Goal: Task Accomplishment & Management: Manage account settings

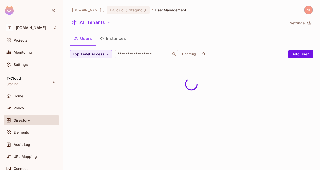
click at [105, 27] on div "All Tenants" at bounding box center [177, 23] width 215 height 10
click at [104, 22] on button "All Tenants" at bounding box center [91, 22] width 43 height 8
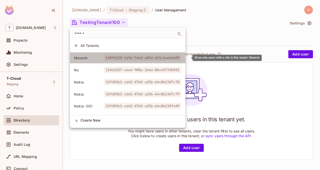
click at [128, 58] on span "1f89b120-2d9d-7abf-a05d-df1c1aeb6d09" at bounding box center [143, 57] width 78 height 7
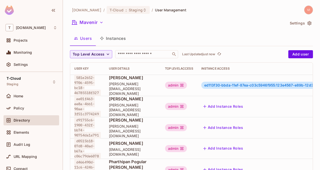
click at [113, 36] on button "Instances" at bounding box center [113, 38] width 34 height 13
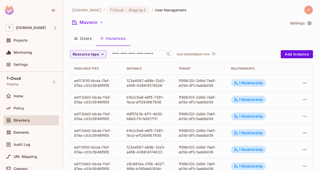
click at [183, 83] on div "1f89b120-2d9d-7abf-a05d-df1c1aeb6d09" at bounding box center [201, 83] width 44 height 10
click at [181, 80] on div "1f89b120-2d9d-7abf-a05d-df1c1aeb6d09" at bounding box center [201, 83] width 44 height 10
click at [209, 83] on div "1f89b120-2d9d-7abf-a05d-df1c1aeb6d09" at bounding box center [201, 83] width 44 height 10
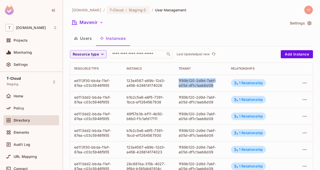
copy div "1f89b120-2d9d-7abf-a05d-df1c1aeb6d09"
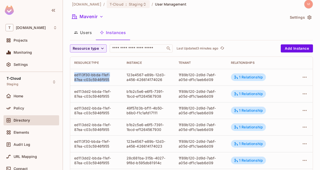
drag, startPoint x: 110, startPoint y: 77, endPoint x: 73, endPoint y: 75, distance: 37.3
click at [73, 75] on td "ed113f30-bbda-11ef-87ea-c03c5946f955" at bounding box center [96, 77] width 52 height 17
copy div "ed113f30-bbda-11ef-87ea-c03c5946f955"
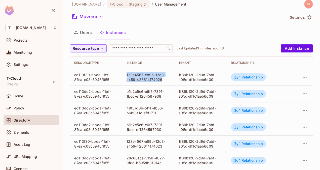
drag, startPoint x: 161, startPoint y: 77, endPoint x: 125, endPoint y: 75, distance: 35.6
click at [127, 75] on div "123e4567-e89b-12d3-a456-426614174026" at bounding box center [149, 77] width 44 height 10
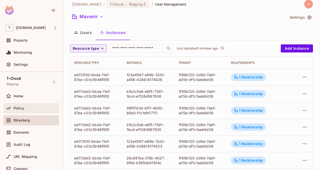
click at [30, 109] on div "Policy" at bounding box center [36, 108] width 44 height 4
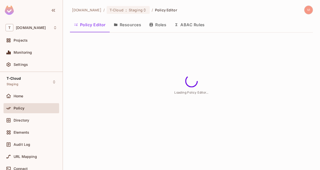
click at [127, 27] on button "Resources" at bounding box center [127, 24] width 35 height 13
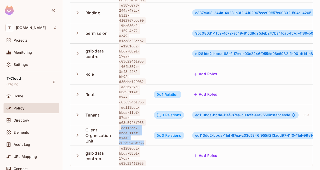
drag, startPoint x: 144, startPoint y: 139, endPoint x: 120, endPoint y: 125, distance: 28.0
click at [120, 125] on span "ed113dd2-bbda-11ef-87ea-c03c5946f955" at bounding box center [132, 135] width 27 height 22
copy span "ed113dd2-bbda-11ef-87ea-c03c5946f955"
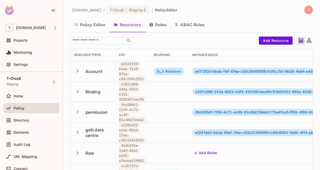
click at [162, 26] on button "Roles" at bounding box center [157, 24] width 25 height 13
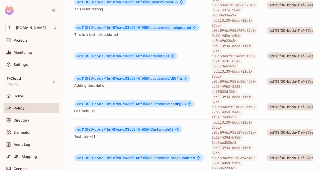
scroll to position [264, 0]
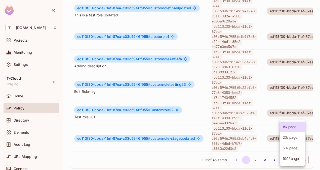
click at [295, 156] on body "T [DOMAIN_NAME] Projects Monitoring Settings T-Cloud Staging Home Policy Direct…" at bounding box center [160, 85] width 320 height 170
click at [293, 158] on li "100 / page" at bounding box center [292, 158] width 25 height 11
type input "***"
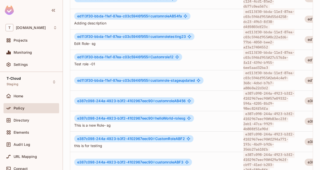
scroll to position [800, 0]
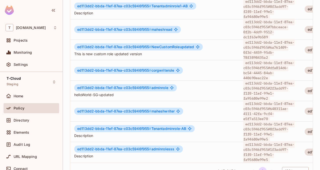
click at [293, 158] on li "100 / page" at bounding box center [292, 159] width 19 height 6
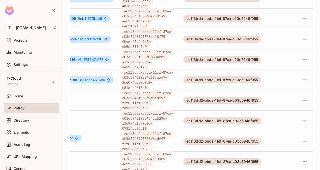
scroll to position [1, 131]
click at [302, 97] on icon "button" at bounding box center [305, 100] width 6 height 6
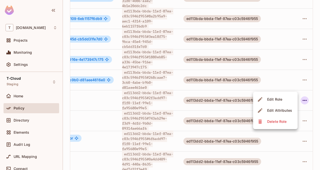
click at [270, 81] on div at bounding box center [160, 85] width 320 height 170
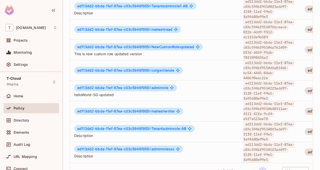
scroll to position [0, 0]
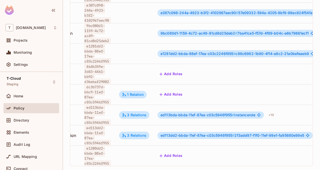
scroll to position [0, 119]
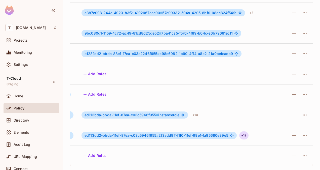
click at [239, 132] on div "+ 12" at bounding box center [243, 135] width 9 height 8
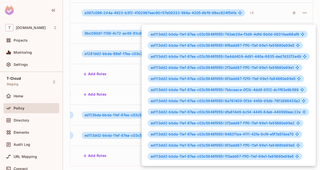
click at [133, 100] on div at bounding box center [160, 85] width 320 height 170
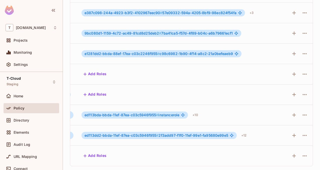
click at [133, 100] on td "Add Roles" at bounding box center [168, 94] width 182 height 20
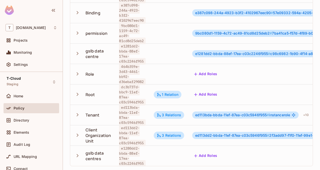
scroll to position [0, 0]
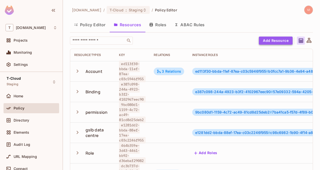
click at [269, 36] on button "Add Resource" at bounding box center [276, 40] width 34 height 8
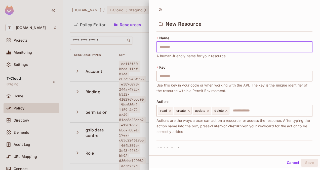
click at [180, 46] on input "text" at bounding box center [234, 46] width 156 height 11
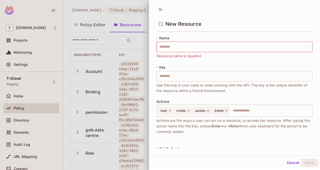
click at [139, 41] on div at bounding box center [160, 85] width 320 height 170
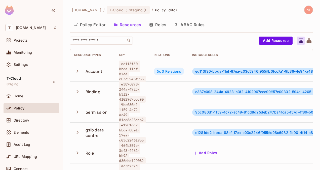
click at [176, 71] on div "3 Relations" at bounding box center [169, 71] width 24 height 5
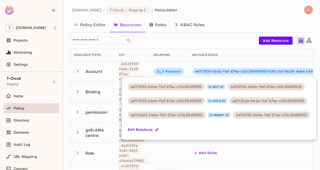
click at [218, 44] on div at bounding box center [160, 85] width 320 height 170
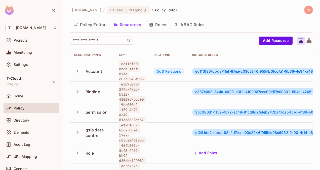
click at [171, 70] on div "3 Relations" at bounding box center [169, 71] width 24 height 5
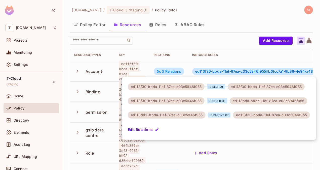
click at [164, 39] on div at bounding box center [160, 85] width 320 height 170
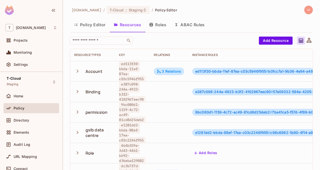
scroll to position [1, 0]
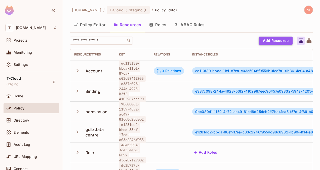
click at [274, 40] on button "Add Resource" at bounding box center [276, 40] width 34 height 8
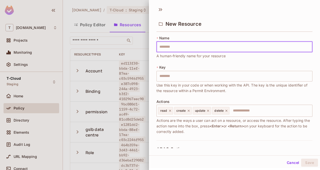
click at [194, 48] on input "text" at bounding box center [234, 46] width 156 height 11
type input "*"
type input "**"
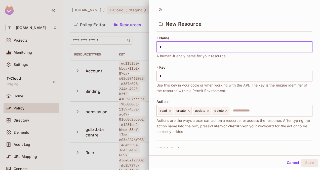
type input "**"
type input "***"
type input "****"
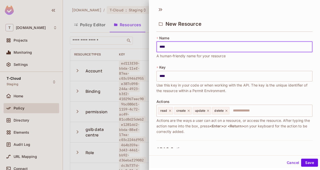
type input "*****"
type input "******"
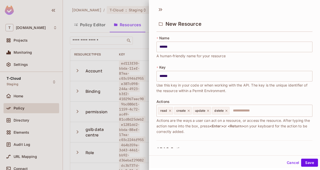
click at [198, 38] on div "* Name ****** ​ A human-friendly name for your resource" at bounding box center [234, 46] width 156 height 23
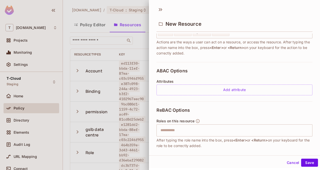
scroll to position [107, 0]
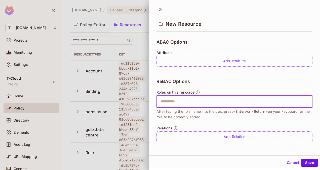
click at [183, 102] on input "text" at bounding box center [233, 101] width 153 height 10
type input "**********"
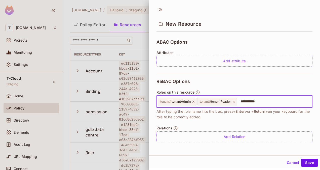
type input "**********"
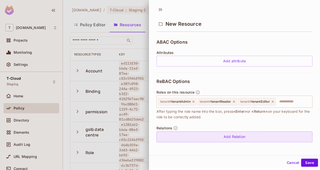
click at [229, 136] on div "Add Relation" at bounding box center [234, 136] width 156 height 11
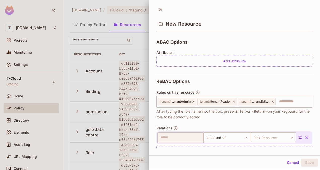
click at [304, 135] on icon "button" at bounding box center [306, 137] width 5 height 5
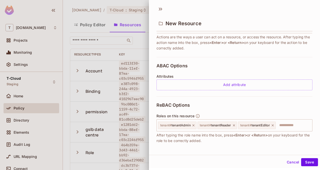
scroll to position [87, 0]
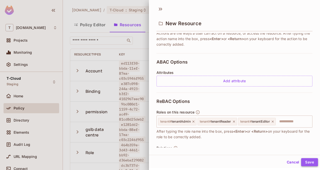
click at [307, 160] on button "Save" at bounding box center [309, 162] width 17 height 8
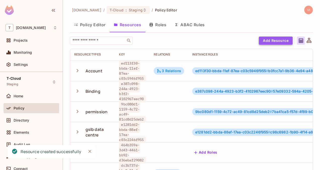
click at [270, 43] on button "Add Resource" at bounding box center [276, 40] width 34 height 8
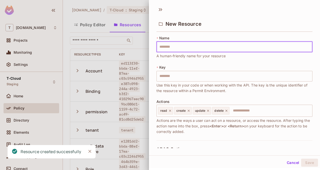
click at [187, 49] on input "text" at bounding box center [234, 46] width 156 height 11
type input "*"
type input "**"
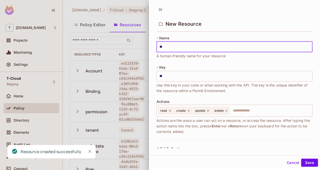
type input "***"
type input "****"
type input "*****"
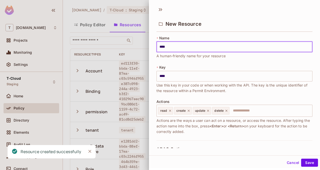
type input "*****"
type input "******"
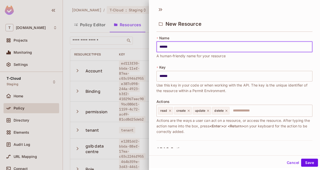
type input "*****"
type input "****"
type input "***"
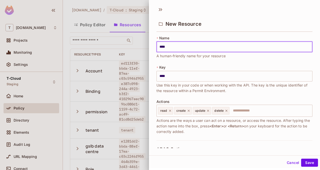
type input "***"
type input "**"
type input "*"
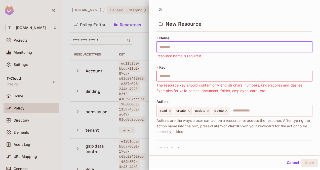
type input "*"
type input "**"
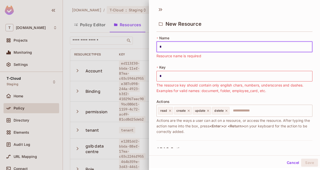
type input "**"
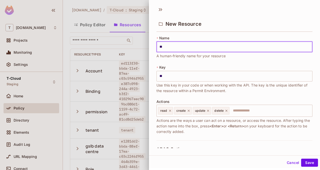
type input "***"
type input "****"
type input "*****"
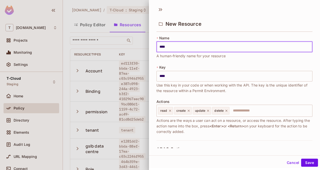
type input "*****"
type input "******"
type input "*******"
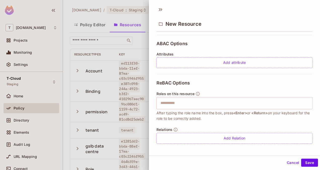
scroll to position [106, 0]
type input "*******"
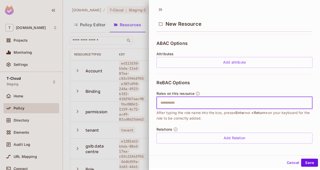
click at [185, 105] on input "text" at bounding box center [233, 103] width 153 height 10
type input "********"
type input "*********"
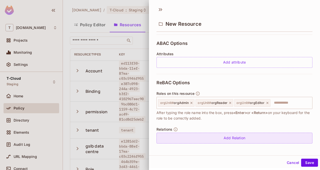
click at [225, 136] on div "Add Relation" at bounding box center [234, 137] width 156 height 11
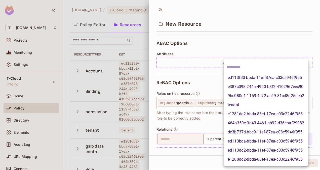
click at [258, 139] on body "T t-mobile.com Projects Monitoring Settings T-Cloud Staging Home Policy Directo…" at bounding box center [160, 85] width 320 height 170
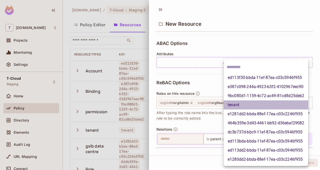
click at [239, 104] on li "tenant" at bounding box center [266, 104] width 85 height 9
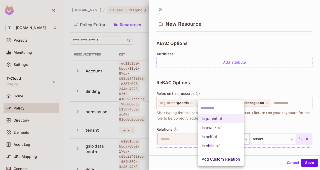
drag, startPoint x: 221, startPoint y: 137, endPoint x: 210, endPoint y: 120, distance: 19.8
click at [210, 120] on body "T t-mobile.com Projects Monitoring Settings T-Cloud Staging Home Policy Directo…" at bounding box center [160, 85] width 320 height 170
click at [210, 120] on li "is parent of" at bounding box center [221, 118] width 46 height 9
click at [227, 134] on body "T t-mobile.com Projects Monitoring Settings T-Cloud Staging Home Policy Directo…" at bounding box center [160, 85] width 320 height 170
click at [227, 91] on div at bounding box center [160, 85] width 320 height 170
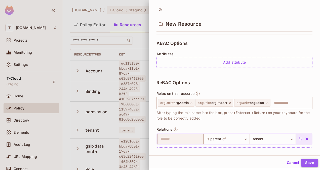
click at [302, 164] on button "Save" at bounding box center [309, 162] width 17 height 8
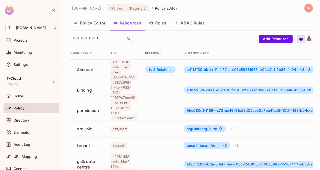
scroll to position [0, 0]
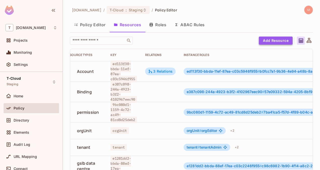
click at [274, 38] on button "Add Resource" at bounding box center [276, 40] width 34 height 8
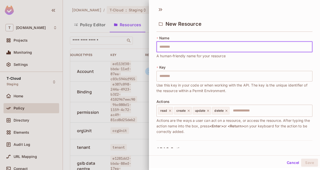
click at [211, 50] on input "text" at bounding box center [234, 46] width 156 height 11
type input "*"
type input "**"
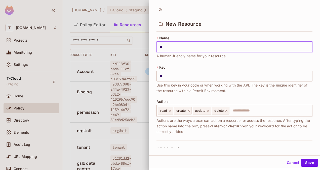
type input "***"
type input "****"
type input "*****"
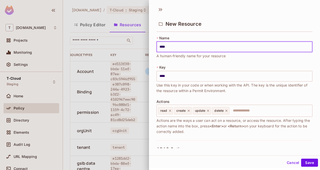
type input "*****"
type input "******"
type input "*******"
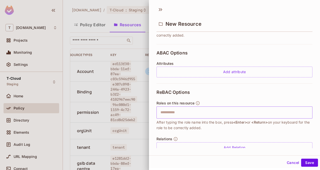
scroll to position [97, 0]
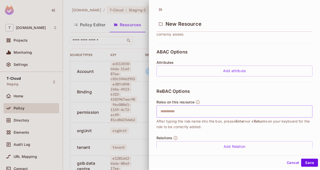
type input "*******"
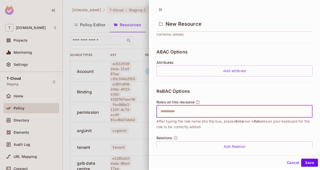
click at [181, 110] on input "text" at bounding box center [233, 111] width 153 height 10
type input "**********"
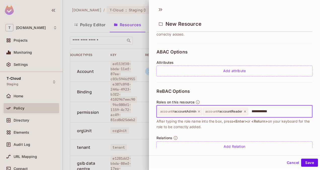
type input "**********"
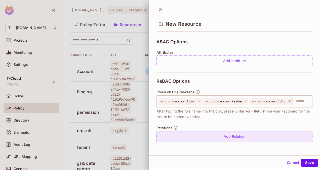
click at [231, 134] on div "Add Relation" at bounding box center [234, 136] width 156 height 11
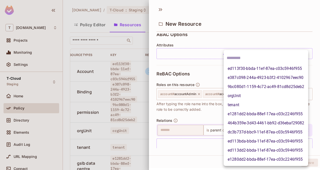
click at [266, 134] on body "T t-mobile.com Projects Monitoring Settings T-Cloud Staging Home Policy Directo…" at bounding box center [160, 85] width 320 height 170
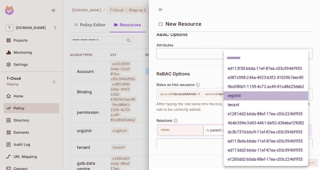
click at [246, 96] on li "orgUnit" at bounding box center [266, 95] width 85 height 9
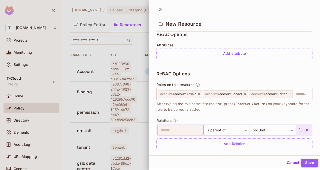
click at [304, 162] on button "Save" at bounding box center [309, 162] width 17 height 8
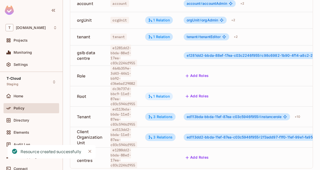
scroll to position [0, 9]
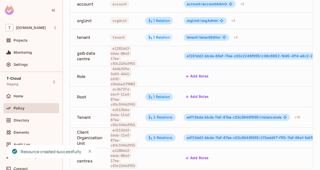
click at [160, 36] on div "1 Relation" at bounding box center [159, 37] width 22 height 5
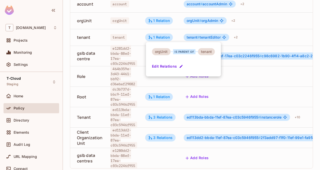
click at [159, 20] on div at bounding box center [160, 85] width 320 height 170
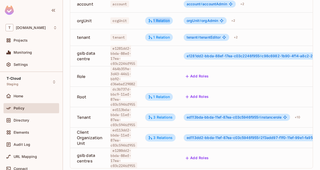
click at [159, 20] on div "1 Relation" at bounding box center [159, 20] width 22 height 5
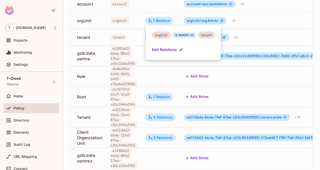
click at [163, 8] on div at bounding box center [160, 85] width 320 height 170
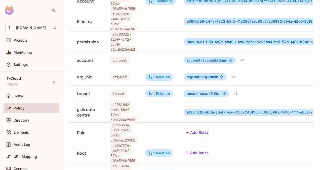
scroll to position [0, 0]
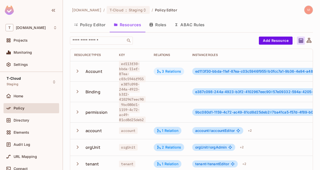
click at [168, 69] on div "3 Relations" at bounding box center [169, 71] width 24 height 5
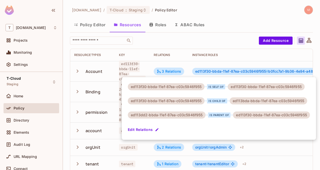
click at [180, 52] on div at bounding box center [160, 85] width 320 height 170
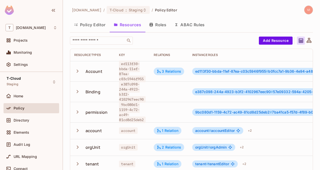
scroll to position [1, 0]
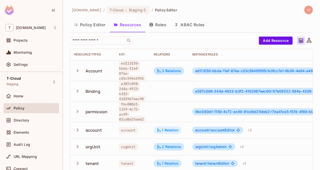
click at [167, 131] on div "1 Relation" at bounding box center [168, 130] width 28 height 8
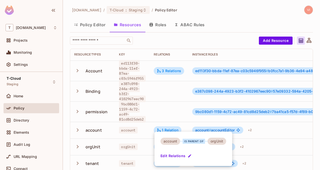
click at [167, 102] on div at bounding box center [160, 85] width 320 height 170
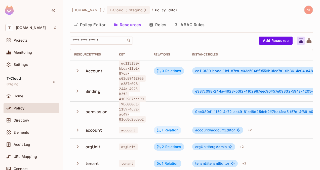
click at [174, 129] on div "1 Relation" at bounding box center [168, 130] width 22 height 5
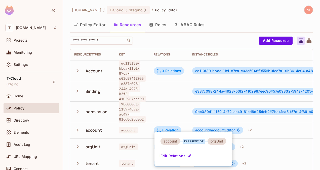
click at [166, 95] on div at bounding box center [160, 85] width 320 height 170
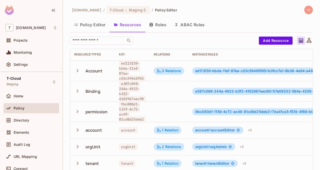
click at [164, 25] on button "Roles" at bounding box center [157, 24] width 25 height 13
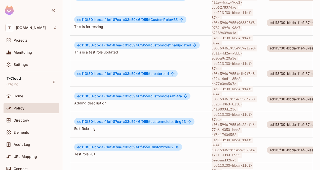
scroll to position [264, 0]
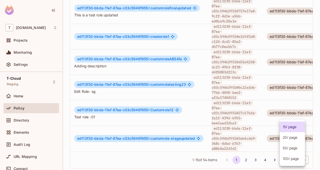
click at [298, 155] on body "T [DOMAIN_NAME] Projects Monitoring Settings T-Cloud Staging Home Policy Direct…" at bounding box center [160, 85] width 320 height 170
click at [295, 159] on li "100 / page" at bounding box center [292, 158] width 25 height 11
type input "***"
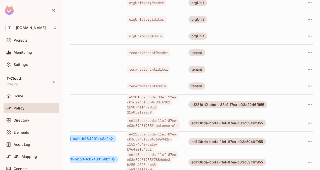
scroll to position [1, 131]
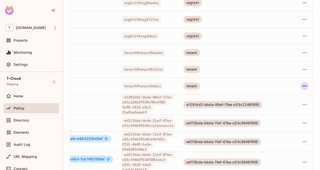
click at [302, 83] on icon "button" at bounding box center [305, 86] width 6 height 6
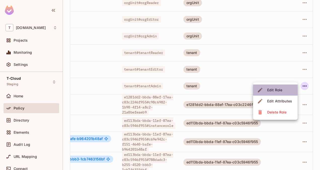
click at [279, 90] on div "Edit Role" at bounding box center [274, 89] width 15 height 5
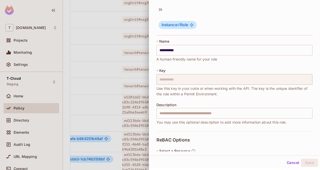
scroll to position [68, 0]
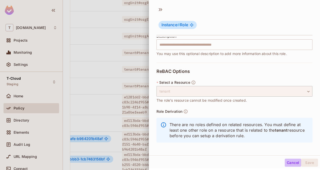
click at [290, 164] on button "Cancel" at bounding box center [293, 162] width 16 height 8
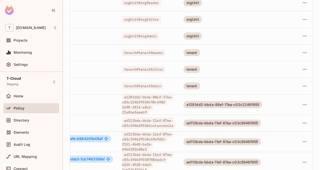
scroll to position [0, 131]
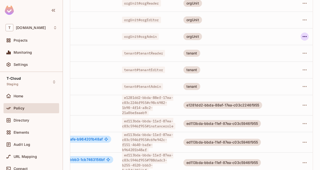
click at [302, 33] on icon "button" at bounding box center [305, 36] width 6 height 6
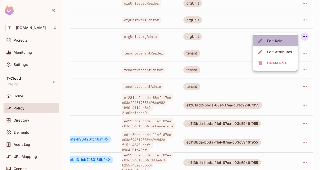
click at [278, 39] on div "Edit Role" at bounding box center [274, 40] width 15 height 5
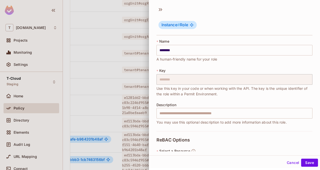
scroll to position [49, 0]
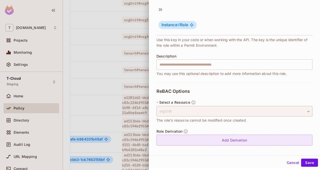
click at [231, 139] on div "Add Derivation" at bounding box center [234, 139] width 156 height 11
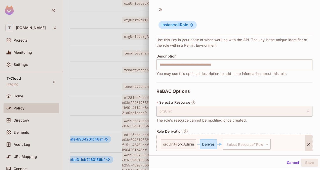
scroll to position [69, 0]
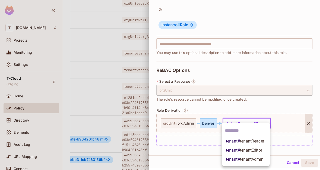
click at [256, 121] on body "T [DOMAIN_NAME] Projects Monitoring Settings T-Cloud Staging Home Policy Direct…" at bounding box center [160, 85] width 320 height 170
click at [253, 156] on span "tenantAdmin" at bounding box center [251, 158] width 23 height 5
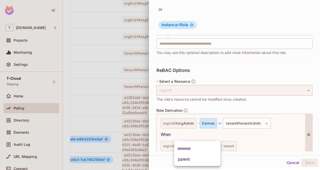
click at [205, 147] on body "T [DOMAIN_NAME] Projects Monitoring Settings T-Cloud Staging Home Policy Direct…" at bounding box center [160, 85] width 320 height 170
click at [203, 158] on li "parent" at bounding box center [197, 158] width 46 height 9
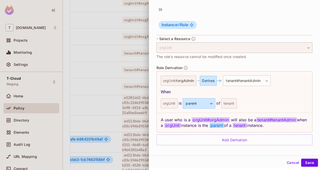
scroll to position [112, 0]
click at [306, 160] on button "Save" at bounding box center [309, 162] width 17 height 8
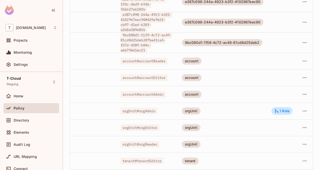
scroll to position [0, 132]
click at [303, 94] on icon "button" at bounding box center [305, 94] width 4 height 1
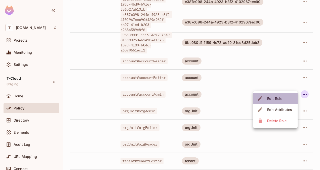
click at [278, 100] on div "Edit Role" at bounding box center [274, 98] width 15 height 5
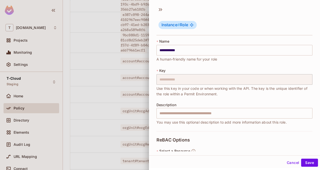
scroll to position [49, 0]
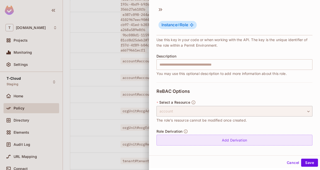
click at [224, 141] on div "Add Derivation" at bounding box center [234, 139] width 156 height 11
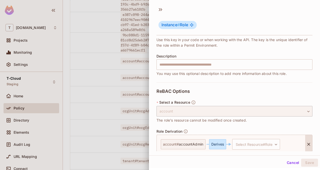
scroll to position [69, 0]
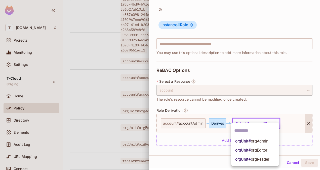
click at [256, 125] on body "T [DOMAIN_NAME] Projects Monitoring Settings T-Cloud Staging Home Policy Direct…" at bounding box center [160, 85] width 320 height 170
click at [258, 140] on span "orgAdmin" at bounding box center [260, 140] width 18 height 5
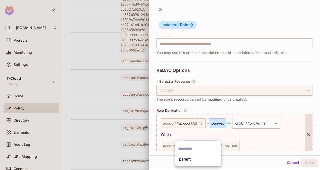
click at [200, 144] on body "T [DOMAIN_NAME] Projects Monitoring Settings T-Cloud Staging Home Policy Direct…" at bounding box center [160, 85] width 320 height 170
click at [198, 157] on li "parent" at bounding box center [198, 158] width 46 height 9
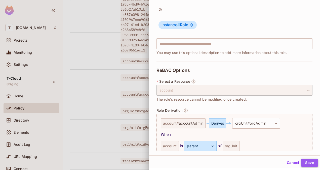
click at [309, 160] on button "Save" at bounding box center [309, 162] width 17 height 8
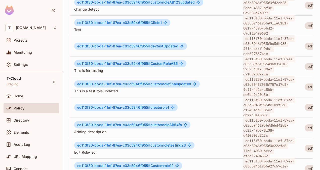
scroll to position [0, 0]
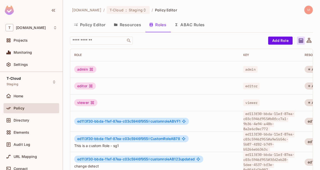
click at [131, 27] on button "Resources" at bounding box center [127, 24] width 35 height 13
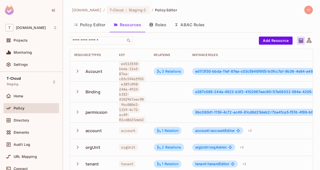
click at [81, 27] on button "Policy Editor" at bounding box center [90, 24] width 40 height 13
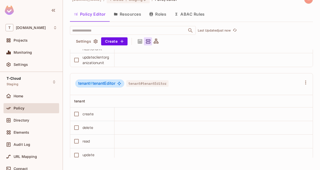
scroll to position [7368, 0]
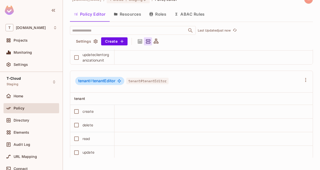
click at [155, 84] on span "tenant#tenantEditor" at bounding box center [147, 80] width 42 height 7
copy span "tenantEditor"
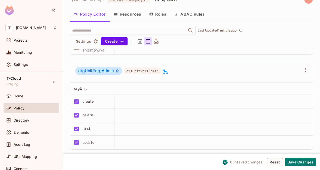
scroll to position [7292, 0]
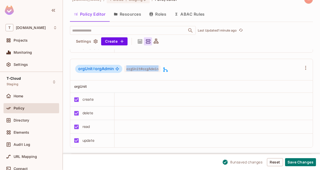
drag, startPoint x: 159, startPoint y: 69, endPoint x: 125, endPoint y: 71, distance: 34.3
click at [125, 71] on span "orgUnit#orgAdmin" at bounding box center [142, 68] width 36 height 7
copy span "orgUnit#orgAdmin"
click at [297, 161] on button "Save Changes" at bounding box center [300, 162] width 31 height 8
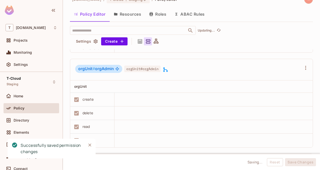
click at [134, 14] on button "Resources" at bounding box center [127, 14] width 35 height 13
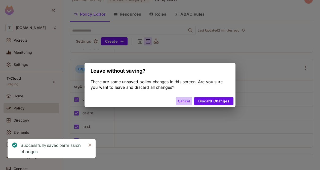
click at [181, 100] on button "Cancel" at bounding box center [184, 101] width 16 height 8
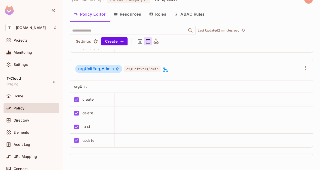
click at [130, 19] on button "Resources" at bounding box center [127, 14] width 35 height 13
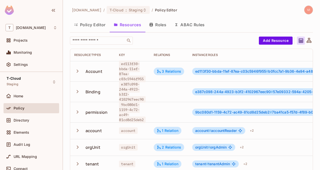
scroll to position [1, 0]
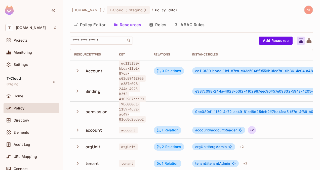
click at [253, 127] on div "+ 2" at bounding box center [252, 130] width 8 height 8
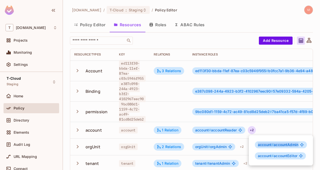
drag, startPoint x: 299, startPoint y: 144, endPoint x: 257, endPoint y: 144, distance: 42.3
click at [257, 144] on div "account # accountAdmin" at bounding box center [281, 144] width 52 height 7
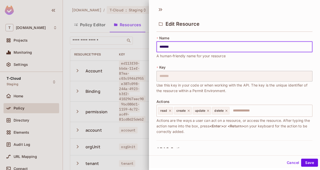
click at [286, 162] on button "Cancel" at bounding box center [293, 162] width 16 height 8
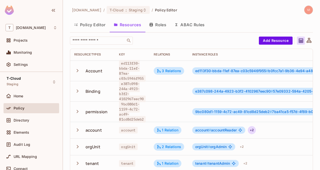
click at [255, 127] on div "+ 2" at bounding box center [252, 130] width 8 height 8
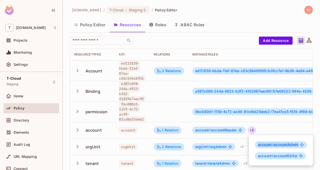
drag, startPoint x: 298, startPoint y: 144, endPoint x: 257, endPoint y: 144, distance: 41.2
click at [257, 144] on div "account # accountAdmin" at bounding box center [281, 144] width 52 height 7
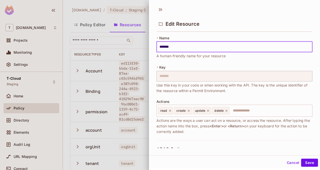
click at [164, 47] on input "*******" at bounding box center [234, 46] width 156 height 11
click at [266, 90] on span "Use this key in your code or when working with the API. The key is the unique i…" at bounding box center [234, 87] width 156 height 11
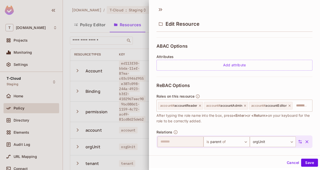
scroll to position [123, 0]
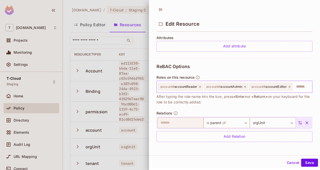
click at [231, 85] on span "account # accountAdmin" at bounding box center [224, 87] width 36 height 4
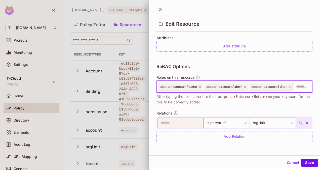
click at [231, 85] on span "account # accountAdmin" at bounding box center [224, 87] width 36 height 4
click at [207, 85] on span "account #" at bounding box center [213, 87] width 14 height 4
drag, startPoint x: 207, startPoint y: 83, endPoint x: 243, endPoint y: 82, distance: 36.7
click at [243, 83] on div "account # accountAdmin" at bounding box center [226, 87] width 44 height 8
drag, startPoint x: 243, startPoint y: 82, endPoint x: 224, endPoint y: 82, distance: 19.6
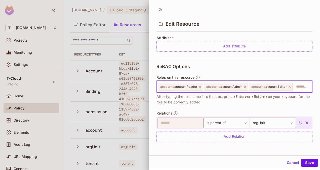
click at [224, 83] on div "account # accountAdmin" at bounding box center [226, 87] width 44 height 8
click at [286, 164] on button "Cancel" at bounding box center [293, 162] width 16 height 8
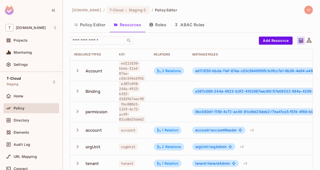
click at [95, 27] on button "Policy Editor" at bounding box center [90, 24] width 40 height 13
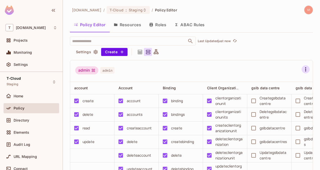
click at [303, 67] on icon "button" at bounding box center [306, 69] width 6 height 6
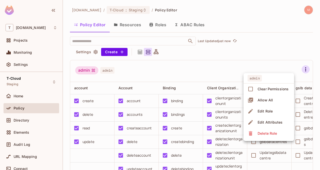
click at [238, 61] on div at bounding box center [160, 85] width 320 height 170
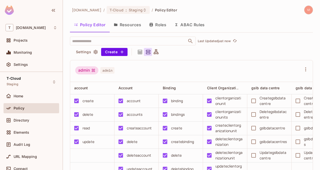
click at [139, 52] on icon at bounding box center [140, 52] width 6 height 6
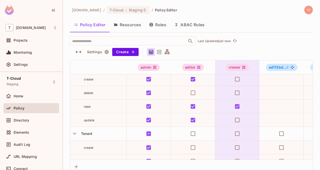
scroll to position [982, 0]
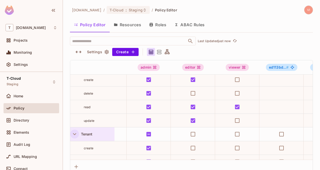
click at [74, 132] on icon "button" at bounding box center [74, 133] width 7 height 7
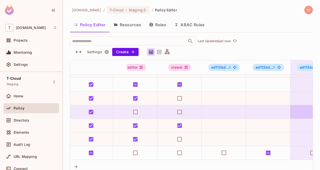
scroll to position [967, 0]
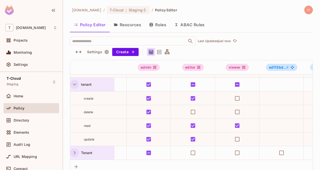
click at [72, 81] on icon "button" at bounding box center [74, 84] width 7 height 7
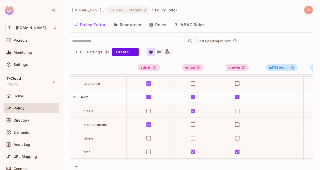
scroll to position [869, 0]
click at [75, 96] on icon "button" at bounding box center [74, 97] width 3 height 2
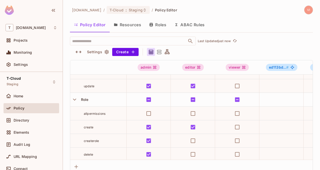
scroll to position [717, 0]
click at [77, 99] on icon "button" at bounding box center [74, 99] width 7 height 7
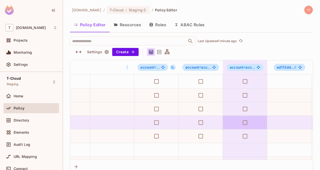
scroll to position [0, 479]
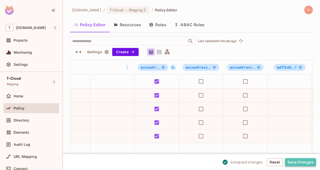
click at [299, 159] on button "Save Changes" at bounding box center [300, 162] width 31 height 8
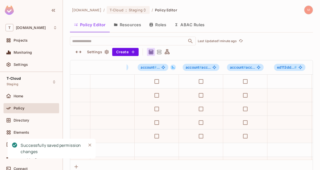
click at [132, 27] on button "Resources" at bounding box center [127, 24] width 35 height 13
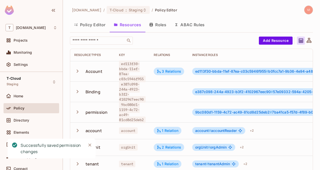
click at [132, 27] on button "Resources" at bounding box center [127, 24] width 35 height 13
click at [129, 146] on span "orgUnit" at bounding box center [128, 147] width 18 height 7
copy span "orgUnit"
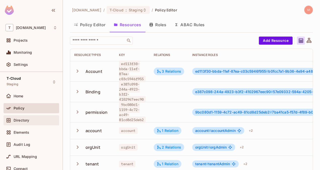
click at [18, 118] on span "Directory" at bounding box center [22, 120] width 16 height 4
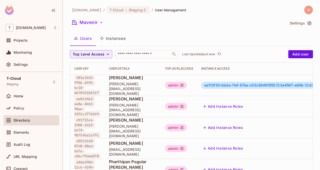
click at [114, 41] on button "Instances" at bounding box center [113, 38] width 34 height 13
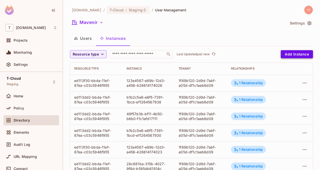
click at [285, 55] on button "Add Instance" at bounding box center [297, 54] width 32 height 8
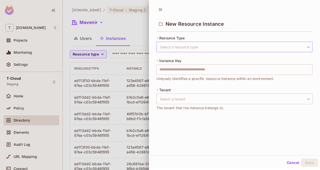
click at [192, 50] on body "T [DOMAIN_NAME] Projects Monitoring Settings T-Cloud Staging Home Policy Direct…" at bounding box center [160, 85] width 320 height 170
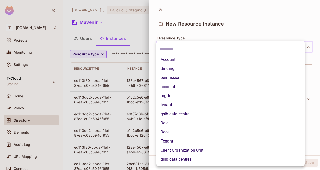
click at [172, 102] on li "tenant" at bounding box center [230, 104] width 148 height 9
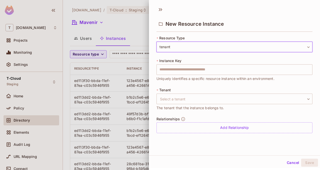
type input "******"
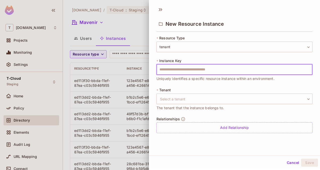
click at [186, 68] on input "text" at bounding box center [234, 69] width 156 height 11
type input "**********"
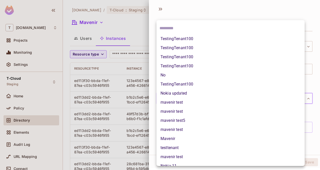
click at [169, 97] on body "T [DOMAIN_NAME] Projects Monitoring Settings T-Cloud Staging Home Policy Direct…" at bounding box center [160, 85] width 320 height 170
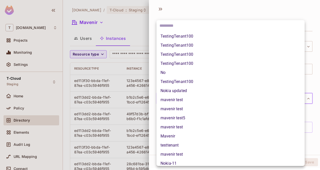
scroll to position [2, 0]
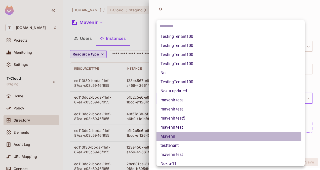
click at [181, 138] on li "Mavenir" at bounding box center [230, 136] width 148 height 9
type input "**********"
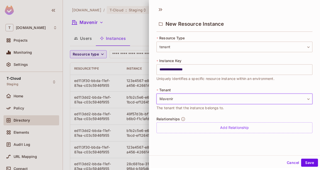
scroll to position [1, 0]
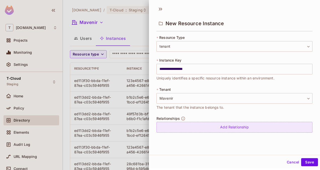
click at [230, 126] on div "Add Relationship" at bounding box center [234, 126] width 156 height 11
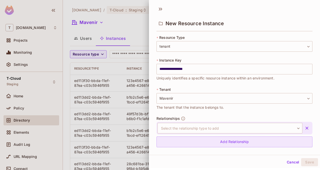
scroll to position [6, 0]
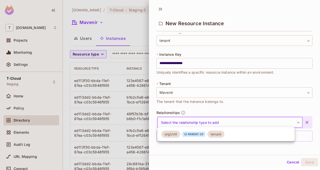
click at [231, 122] on body "T [DOMAIN_NAME] Projects Monitoring Settings T-Cloud Staging Home Policy Direct…" at bounding box center [160, 85] width 320 height 170
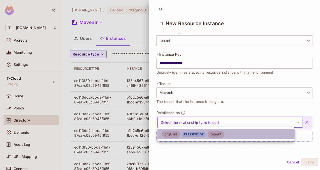
click at [218, 134] on div "tenant" at bounding box center [215, 133] width 17 height 7
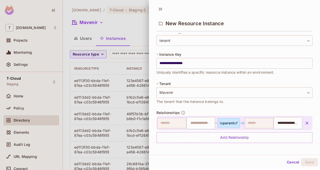
scroll to position [7, 0]
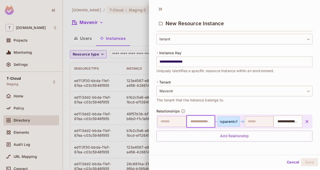
click at [187, 118] on input "text" at bounding box center [200, 121] width 26 height 10
click at [304, 121] on icon "button" at bounding box center [306, 121] width 5 height 5
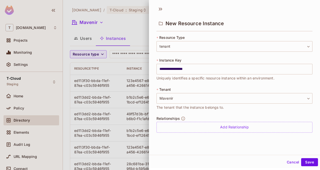
scroll to position [0, 0]
click at [304, 162] on button "Save" at bounding box center [309, 162] width 17 height 8
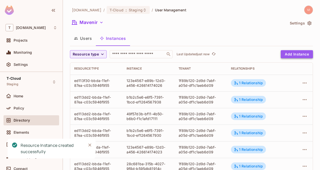
click at [300, 56] on button "Add Instance" at bounding box center [297, 54] width 32 height 8
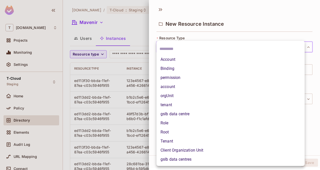
click at [217, 46] on body "T [DOMAIN_NAME] Projects Monitoring Settings T-Cloud Staging Home Policy Direct…" at bounding box center [160, 85] width 320 height 170
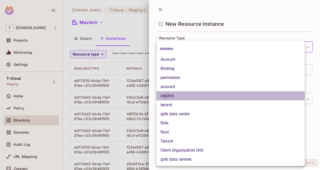
click at [178, 94] on li "orgUnit" at bounding box center [230, 95] width 148 height 9
type input "*******"
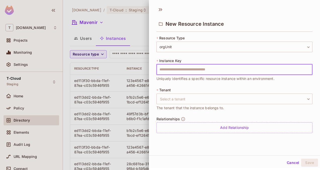
click at [177, 67] on input "text" at bounding box center [234, 69] width 156 height 11
type input "**********"
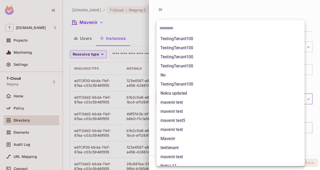
click at [185, 101] on body "T [DOMAIN_NAME] Projects Monitoring Settings T-Cloud Staging Home Policy Direct…" at bounding box center [160, 85] width 320 height 170
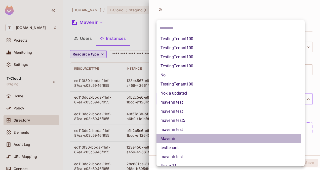
click at [180, 138] on li "Mavenir" at bounding box center [230, 138] width 148 height 9
type input "**********"
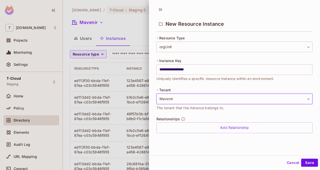
scroll to position [1, 0]
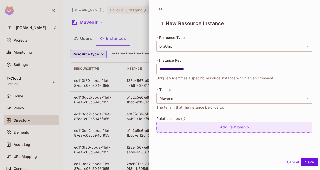
click at [228, 123] on div "Add Relationship" at bounding box center [234, 126] width 156 height 11
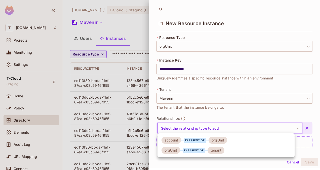
click at [224, 131] on body "T [DOMAIN_NAME] Projects Monitoring Settings T-Cloud Staging Home Policy Direct…" at bounding box center [160, 85] width 320 height 170
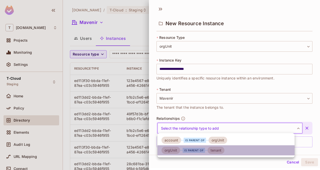
click at [208, 149] on div "tenant" at bounding box center [215, 149] width 17 height 7
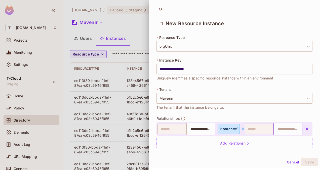
click at [284, 129] on input "text" at bounding box center [287, 128] width 26 height 10
type input "**********"
click at [280, 143] on li "tenant-instance001" at bounding box center [281, 143] width 26 height 15
click at [310, 162] on button "Save" at bounding box center [309, 162] width 17 height 8
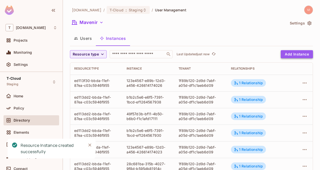
click at [297, 52] on button "Add Instance" at bounding box center [297, 54] width 32 height 8
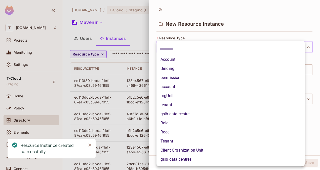
click at [193, 44] on body "T [DOMAIN_NAME] Projects Monitoring Settings T-Cloud Staging Home Policy Direct…" at bounding box center [160, 85] width 320 height 170
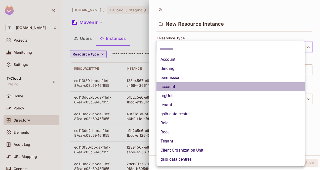
click at [173, 88] on li "account" at bounding box center [230, 86] width 148 height 9
type input "*******"
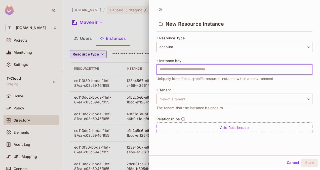
click at [180, 68] on input "text" at bounding box center [234, 69] width 156 height 11
type input "**********"
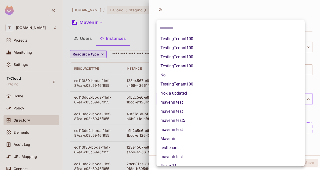
click at [178, 102] on body "T [DOMAIN_NAME] Projects Monitoring Settings T-Cloud Staging Home Policy Direct…" at bounding box center [160, 85] width 320 height 170
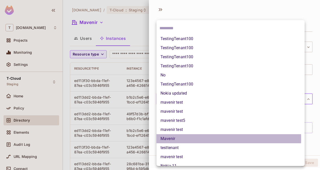
click at [173, 138] on li "Mavenir" at bounding box center [230, 138] width 148 height 9
type input "**********"
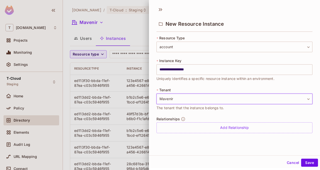
scroll to position [1, 0]
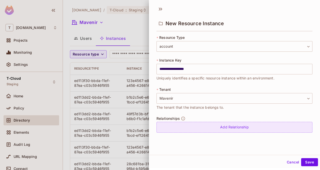
click at [231, 124] on div "Add Relationship" at bounding box center [234, 126] width 156 height 11
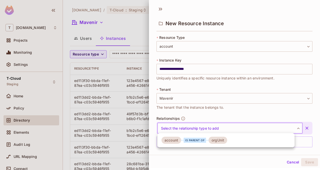
click at [222, 130] on body "T [DOMAIN_NAME] Projects Monitoring Settings T-Cloud Staging Home Policy Direct…" at bounding box center [160, 85] width 320 height 170
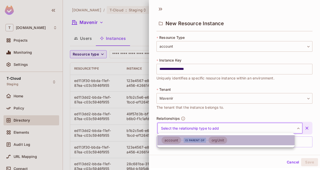
click at [218, 141] on div "orgUnit" at bounding box center [217, 139] width 19 height 7
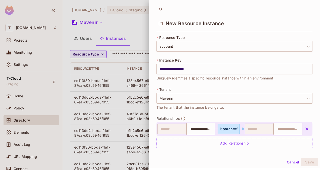
scroll to position [7, 0]
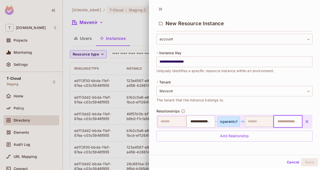
click at [282, 121] on input "text" at bounding box center [287, 121] width 26 height 10
click at [279, 121] on input "**********" at bounding box center [285, 121] width 23 height 10
type input "**********"
click at [282, 136] on li "orgUnit-instance001" at bounding box center [281, 136] width 26 height 15
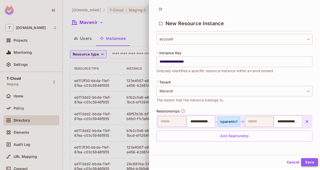
click at [308, 161] on button "Save" at bounding box center [309, 162] width 17 height 8
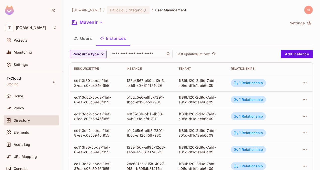
click at [85, 36] on button "Users" at bounding box center [83, 38] width 26 height 13
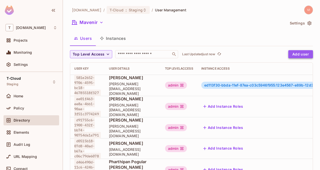
click at [301, 54] on button "Add user" at bounding box center [300, 54] width 25 height 8
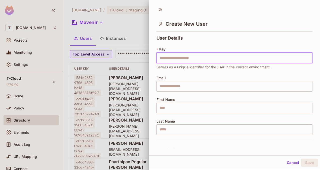
click at [217, 57] on input "text" at bounding box center [234, 58] width 156 height 11
type input "**********"
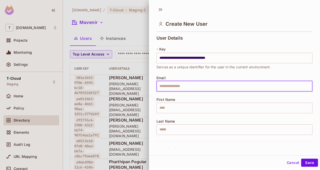
click at [171, 87] on input "text" at bounding box center [234, 86] width 156 height 11
type input "*"
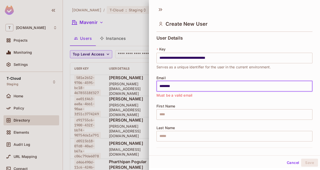
type input "**********"
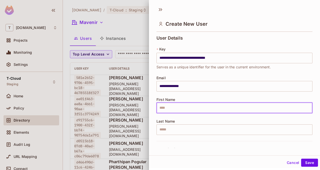
click at [177, 108] on input "text" at bounding box center [234, 107] width 156 height 11
type input "*****"
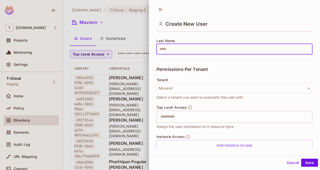
scroll to position [98, 0]
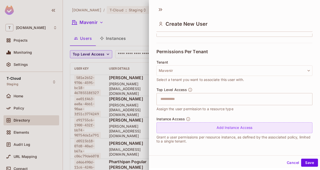
click at [230, 126] on div "Add Instance Access" at bounding box center [234, 127] width 156 height 11
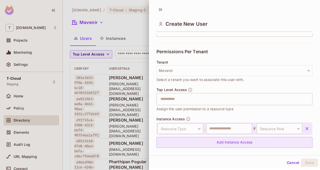
scroll to position [112, 0]
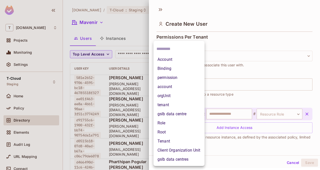
click at [180, 114] on body "T [DOMAIN_NAME] Projects Monitoring Settings T-Cloud Staging Home Policy Direct…" at bounding box center [160, 85] width 320 height 170
click at [166, 101] on li "tenant" at bounding box center [178, 104] width 51 height 9
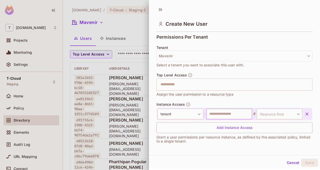
click at [229, 116] on input "text" at bounding box center [229, 113] width 46 height 11
type input "**********"
type input "*****"
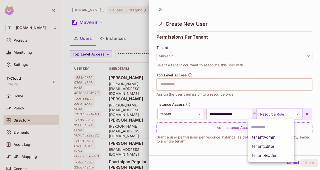
click at [266, 112] on body "T [DOMAIN_NAME] Projects Monitoring Settings T-Cloud Staging Home Policy Direct…" at bounding box center [160, 85] width 320 height 170
click at [265, 137] on li "tenantAdmin" at bounding box center [271, 137] width 46 height 9
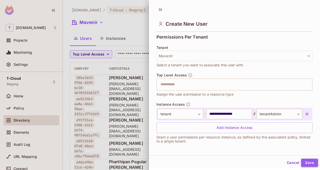
click at [306, 161] on button "Save" at bounding box center [309, 162] width 17 height 8
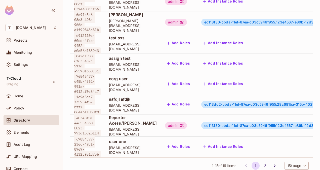
scroll to position [237, 0]
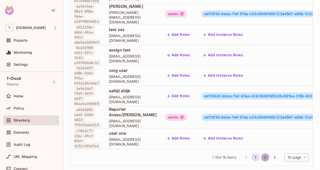
click at [261, 153] on button "2" at bounding box center [265, 157] width 8 height 8
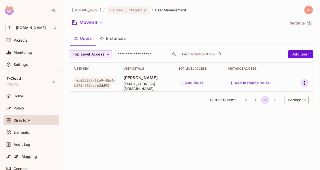
click at [307, 83] on icon "button" at bounding box center [305, 83] width 6 height 6
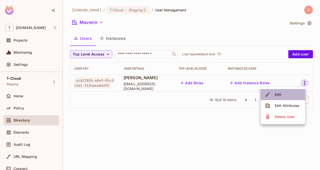
click at [285, 98] on li "Edit" at bounding box center [283, 94] width 45 height 11
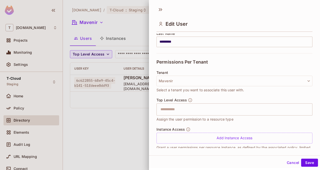
scroll to position [98, 0]
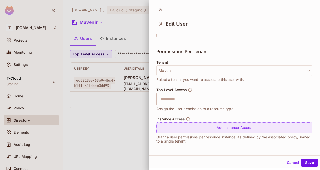
click at [234, 126] on div "Add Instance Access" at bounding box center [234, 127] width 156 height 11
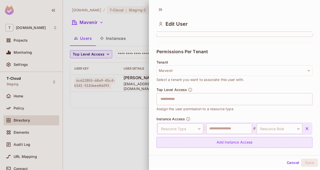
scroll to position [112, 0]
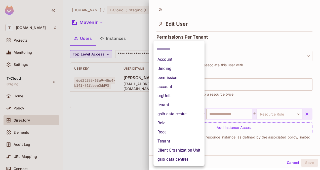
click at [183, 114] on body "**********" at bounding box center [160, 85] width 320 height 170
click at [173, 104] on li "tenant" at bounding box center [178, 104] width 51 height 9
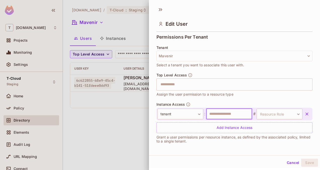
click at [228, 114] on input "text" at bounding box center [229, 113] width 46 height 11
type input "**********"
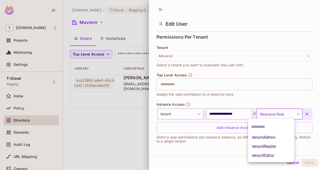
click at [262, 116] on body "**********" at bounding box center [160, 85] width 320 height 170
click at [263, 138] on li "tenantAdmin" at bounding box center [271, 137] width 46 height 9
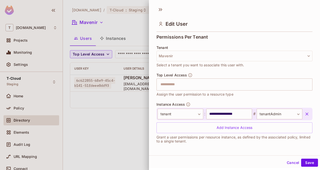
click at [274, 146] on div "**********" at bounding box center [234, 125] width 156 height 46
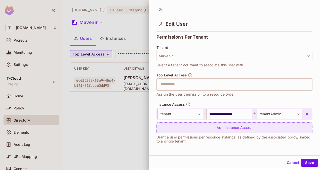
click at [233, 126] on div "Add Instance Access" at bounding box center [234, 127] width 156 height 11
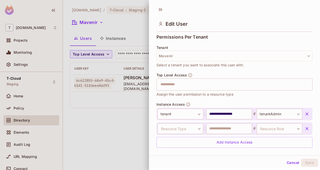
click at [305, 127] on icon "button" at bounding box center [306, 128] width 3 height 3
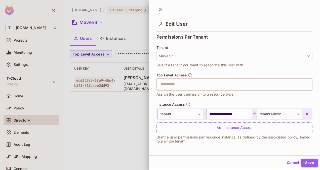
click at [310, 160] on button "Save" at bounding box center [309, 162] width 17 height 8
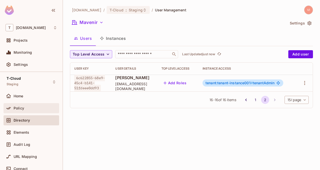
click at [24, 108] on div "Policy" at bounding box center [36, 108] width 44 height 4
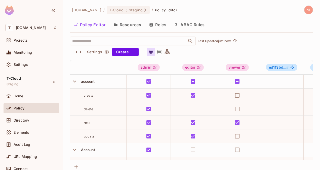
click at [133, 24] on button "Resources" at bounding box center [127, 24] width 35 height 13
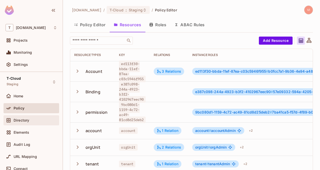
click at [30, 116] on div "Directory" at bounding box center [32, 120] width 56 height 10
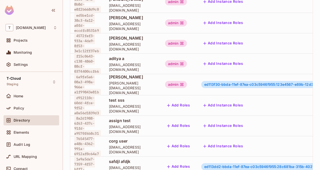
scroll to position [237, 0]
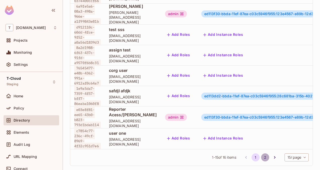
click at [261, 153] on button "2" at bounding box center [265, 157] width 8 height 8
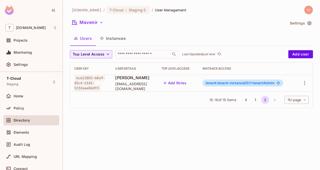
click at [221, 82] on span "tenant:tenant-instance001 #" at bounding box center [228, 82] width 47 height 4
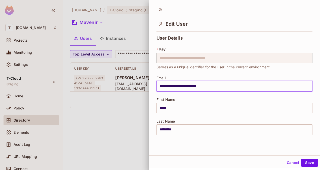
click at [221, 82] on input "**********" at bounding box center [234, 86] width 156 height 11
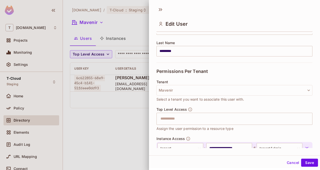
scroll to position [112, 0]
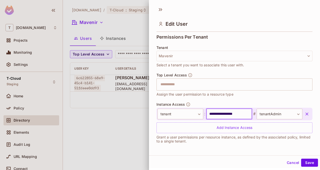
click at [230, 114] on input "**********" at bounding box center [229, 113] width 46 height 11
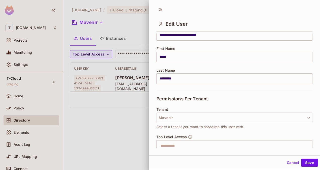
scroll to position [51, 0]
drag, startPoint x: 180, startPoint y: 116, endPoint x: 107, endPoint y: 112, distance: 73.6
click at [107, 112] on div at bounding box center [160, 85] width 320 height 170
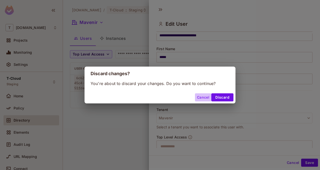
click at [201, 97] on button "Cancel" at bounding box center [203, 97] width 16 height 8
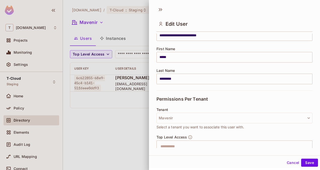
click at [287, 160] on button "Cancel" at bounding box center [293, 162] width 16 height 8
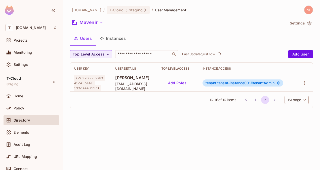
click at [107, 39] on button "Instances" at bounding box center [113, 38] width 34 height 13
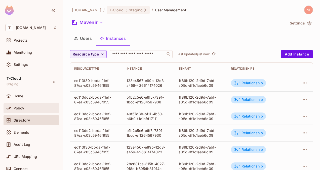
click at [22, 103] on div "Policy" at bounding box center [32, 108] width 56 height 10
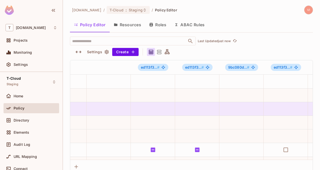
scroll to position [0, 970]
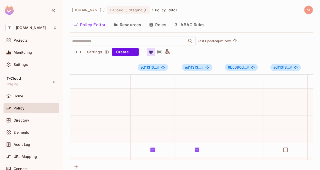
click at [135, 21] on button "Resources" at bounding box center [127, 24] width 35 height 13
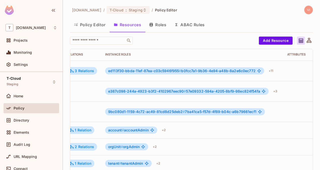
scroll to position [1, 119]
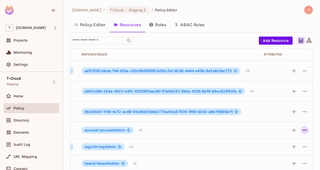
click at [302, 129] on icon "button" at bounding box center [305, 130] width 6 height 6
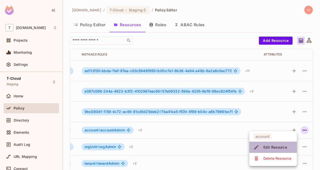
click at [284, 143] on span "Edit Resource" at bounding box center [275, 147] width 27 height 8
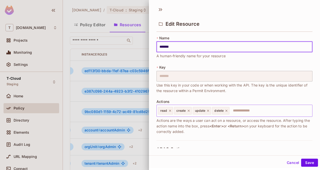
click at [225, 110] on icon at bounding box center [227, 111] width 4 height 4
click at [209, 110] on icon at bounding box center [208, 111] width 4 height 4
click at [190, 109] on icon at bounding box center [189, 111] width 4 height 4
click at [170, 110] on icon at bounding box center [170, 111] width 4 height 4
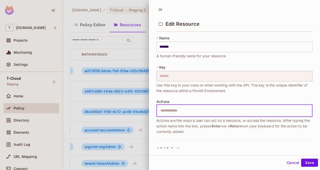
click at [170, 110] on input "text" at bounding box center [233, 110] width 153 height 10
type input "**********"
click at [204, 110] on input "text" at bounding box center [249, 110] width 122 height 10
type input "**********"
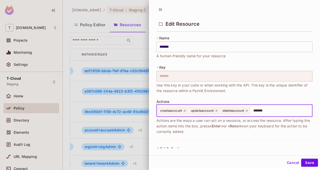
type input "********"
type input "**********"
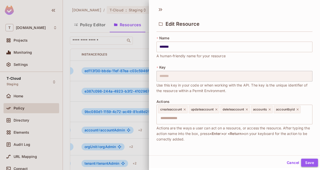
click at [310, 161] on button "Save" at bounding box center [309, 162] width 17 height 8
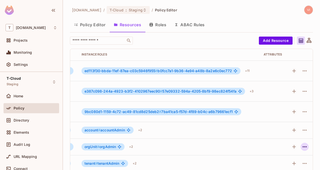
click at [302, 145] on icon "button" at bounding box center [305, 146] width 6 height 6
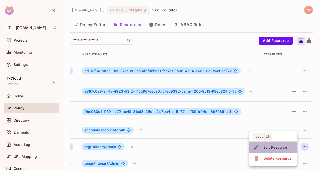
click at [284, 147] on div "Edit Resource" at bounding box center [275, 146] width 24 height 5
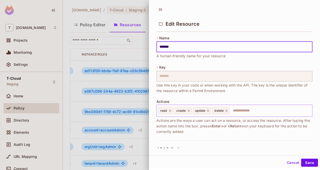
click at [227, 110] on icon at bounding box center [227, 111] width 4 height 4
click at [207, 110] on icon at bounding box center [208, 111] width 4 height 4
click at [189, 111] on icon at bounding box center [188, 110] width 2 height 2
click at [169, 110] on icon at bounding box center [170, 111] width 4 height 4
click at [169, 110] on input "text" at bounding box center [233, 110] width 153 height 10
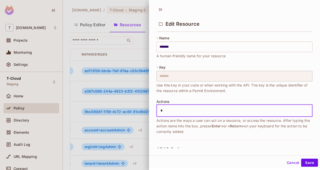
click at [169, 110] on input "*" at bounding box center [233, 110] width 153 height 10
type input "**********"
type input "*"
type input "**********"
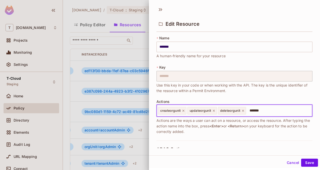
type input "********"
type input "**********"
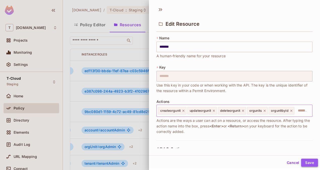
click at [310, 161] on button "Save" at bounding box center [309, 162] width 17 height 8
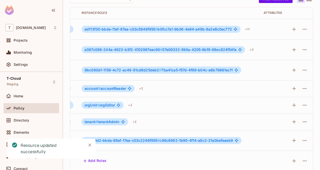
scroll to position [42, 0]
click at [302, 120] on icon "button" at bounding box center [305, 121] width 6 height 6
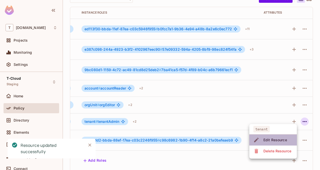
click at [281, 139] on div "Edit Resource" at bounding box center [275, 139] width 24 height 5
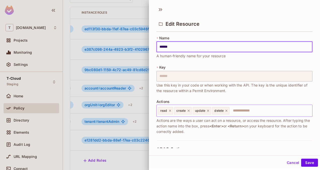
click at [226, 112] on icon at bounding box center [227, 111] width 4 height 4
click at [209, 111] on icon at bounding box center [208, 111] width 4 height 4
click at [189, 111] on icon at bounding box center [188, 110] width 2 height 2
click at [170, 110] on icon at bounding box center [170, 110] width 2 height 2
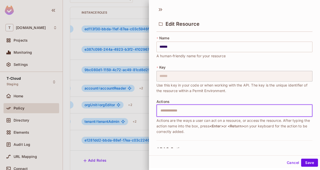
click at [170, 109] on input "text" at bounding box center [233, 110] width 153 height 10
type input "**********"
type input "*******"
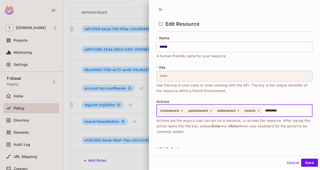
type input "**********"
click at [309, 160] on button "Save" at bounding box center [309, 162] width 17 height 8
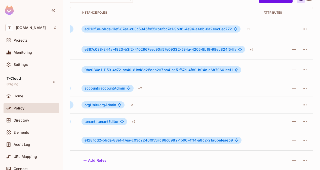
scroll to position [0, 119]
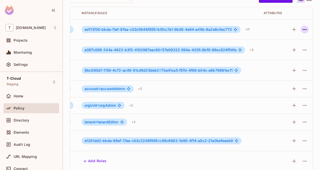
click at [302, 30] on icon "button" at bounding box center [305, 29] width 6 height 6
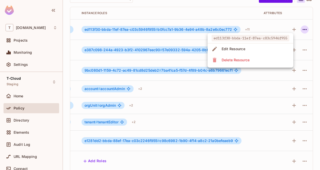
click at [186, 110] on div at bounding box center [160, 85] width 320 height 170
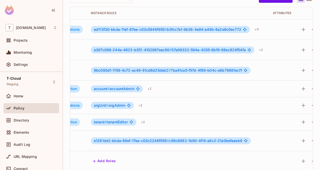
scroll to position [0, 116]
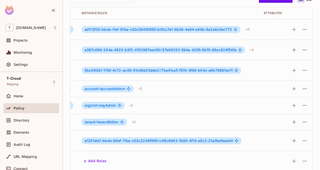
click at [312, 131] on div "[DOMAIN_NAME] / T-Cloud : Staging / Policy Editor Policy Editor Resources Roles…" at bounding box center [191, 85] width 257 height 170
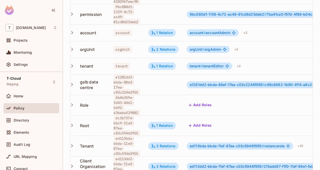
scroll to position [0, 0]
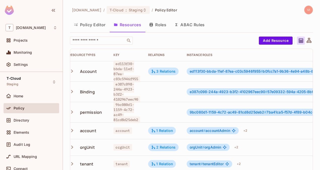
click at [162, 29] on button "Roles" at bounding box center [157, 24] width 25 height 13
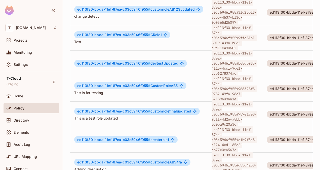
scroll to position [264, 0]
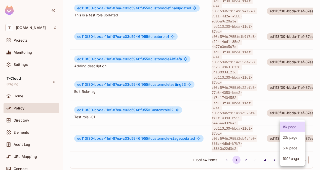
click at [298, 154] on body "T [DOMAIN_NAME] Projects Monitoring Settings T-Cloud Staging Home Policy Direct…" at bounding box center [160, 85] width 320 height 170
click at [295, 160] on li "100 / page" at bounding box center [292, 158] width 25 height 11
type input "***"
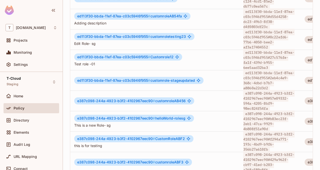
scroll to position [950, 0]
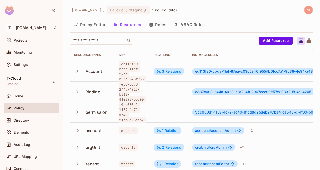
click at [160, 26] on button "Roles" at bounding box center [157, 24] width 25 height 13
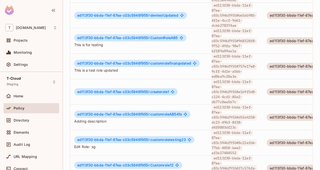
scroll to position [264, 0]
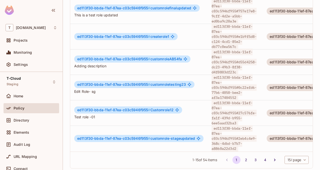
click at [297, 161] on div "1 - 15 of 54 items 1 2 3 4 15 / page ** ​" at bounding box center [191, 159] width 242 height 17
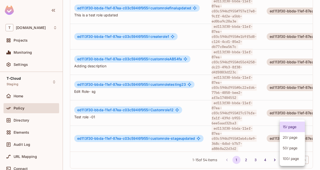
click at [295, 156] on body "T [DOMAIN_NAME] Projects Monitoring Settings T-Cloud Staging Home Policy Direct…" at bounding box center [160, 85] width 320 height 170
click at [294, 159] on li "100 / page" at bounding box center [292, 158] width 25 height 11
type input "***"
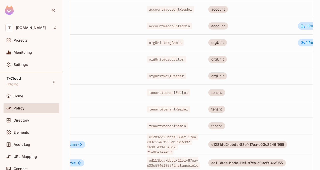
scroll to position [1, 132]
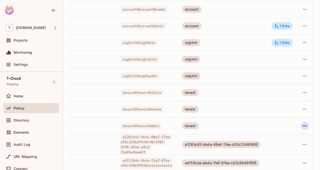
click at [302, 122] on icon "button" at bounding box center [305, 125] width 6 height 6
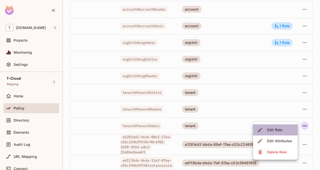
click at [279, 131] on div "Edit Role" at bounding box center [274, 129] width 15 height 5
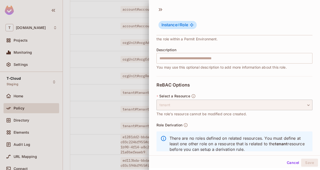
scroll to position [68, 0]
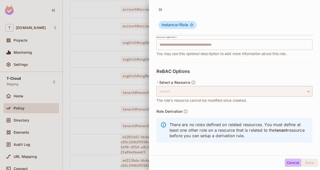
click at [285, 160] on button "Cancel" at bounding box center [293, 162] width 16 height 8
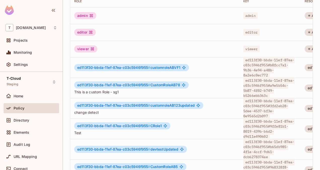
scroll to position [0, 0]
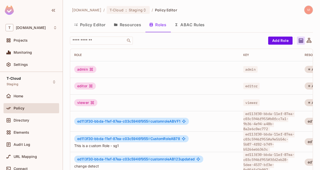
click at [95, 22] on button "Policy Editor" at bounding box center [90, 24] width 40 height 13
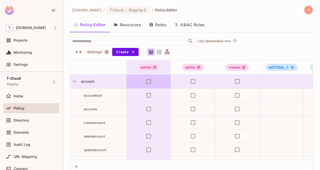
click at [160, 53] on icon at bounding box center [159, 52] width 6 height 6
click at [161, 51] on div "​ Last Updated just now Settings Create" at bounding box center [191, 45] width 243 height 19
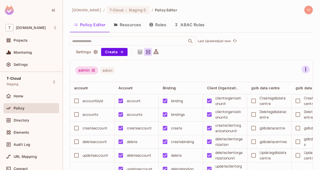
click at [303, 69] on icon "button" at bounding box center [306, 69] width 6 height 6
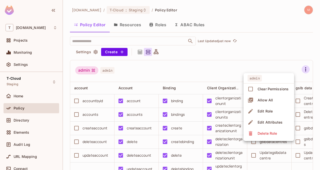
click at [274, 45] on div at bounding box center [160, 85] width 320 height 170
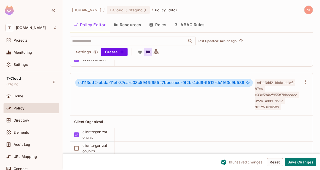
scroll to position [6755, 0]
click at [298, 160] on button "Save Changes" at bounding box center [300, 162] width 31 height 8
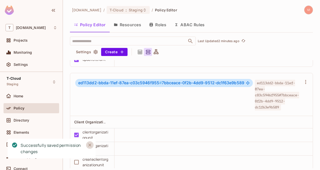
click at [90, 145] on icon "Close" at bounding box center [89, 144] width 5 height 5
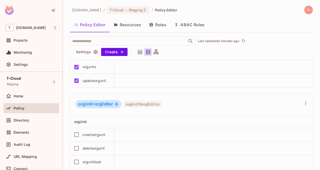
scroll to position [7506, 0]
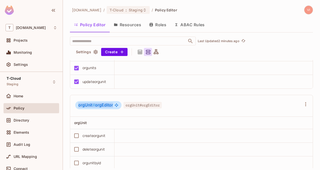
drag, startPoint x: 113, startPoint y: 106, endPoint x: 77, endPoint y: 108, distance: 35.3
click at [77, 108] on div "orgUnit # orgEditor" at bounding box center [98, 105] width 46 height 8
copy span "orgUnit # orgEditor"
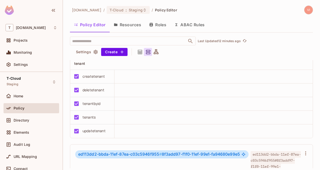
scroll to position [7769, 0]
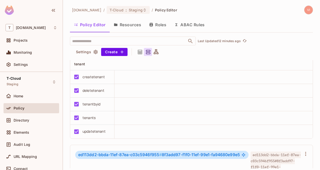
click at [96, 133] on div "updatetenant" at bounding box center [93, 131] width 23 height 6
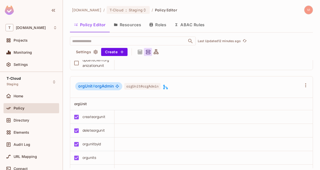
scroll to position [7454, 0]
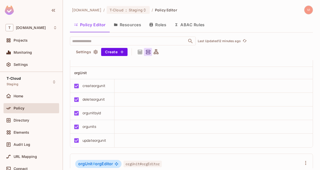
click at [92, 140] on div "updateorgunit" at bounding box center [94, 140] width 24 height 6
copy div "updateorgunit"
click at [158, 25] on button "Roles" at bounding box center [157, 24] width 25 height 13
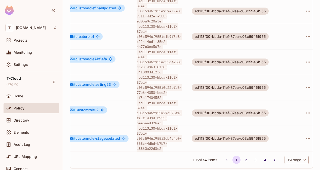
scroll to position [1, 89]
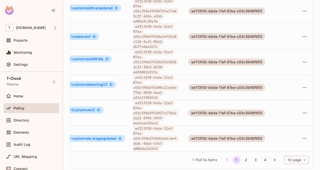
click at [276, 153] on div "1 - 15 of 54 items 1 2 3 4 15 / page ** ​" at bounding box center [191, 159] width 242 height 17
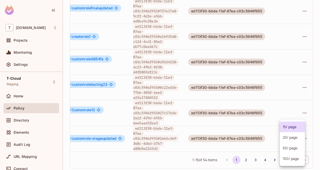
click at [291, 158] on body "T [DOMAIN_NAME] Projects Monitoring Settings T-Cloud Staging Home Policy Direct…" at bounding box center [160, 85] width 320 height 170
click at [289, 158] on li "100 / page" at bounding box center [292, 158] width 25 height 11
type input "***"
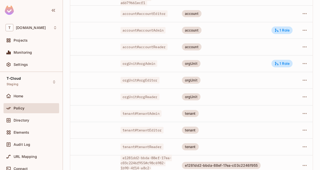
scroll to position [0, 132]
click at [302, 110] on icon "button" at bounding box center [305, 113] width 6 height 6
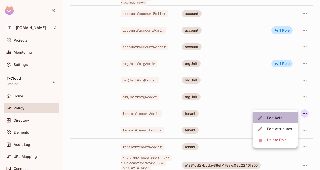
click at [286, 117] on li "Edit Role" at bounding box center [275, 117] width 45 height 11
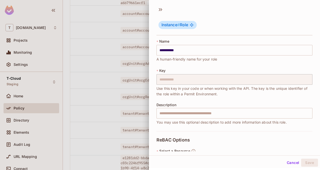
scroll to position [68, 0]
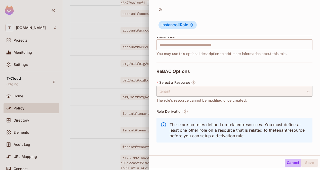
click at [286, 162] on button "Cancel" at bounding box center [293, 162] width 16 height 8
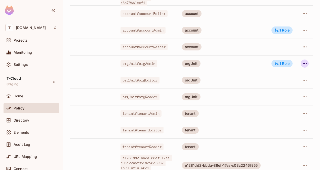
click at [303, 63] on icon "button" at bounding box center [305, 63] width 4 height 1
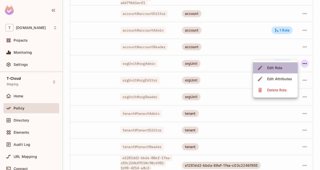
click at [283, 67] on span "Edit Role" at bounding box center [275, 68] width 18 height 8
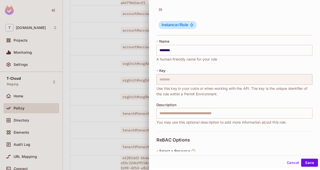
scroll to position [111, 0]
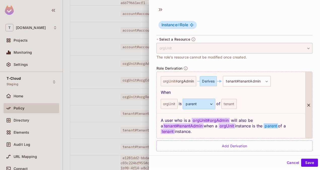
click at [218, 119] on span "orgUnit # orgAdmin" at bounding box center [211, 119] width 38 height 5
click at [194, 126] on span "tenant#tenantAdmin" at bounding box center [183, 125] width 40 height 5
click at [250, 89] on div "When" at bounding box center [231, 92] width 140 height 6
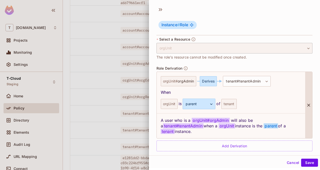
click at [225, 124] on span "orgUnit" at bounding box center [227, 125] width 16 height 5
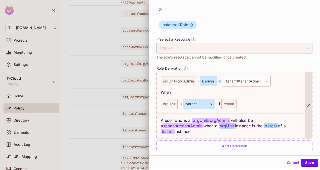
click at [225, 124] on span "orgUnit" at bounding box center [227, 125] width 16 height 5
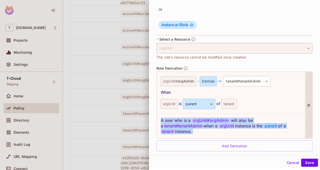
click at [225, 124] on span "orgUnit" at bounding box center [227, 125] width 16 height 5
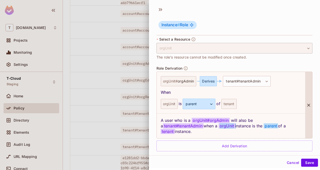
click at [225, 124] on span "orgUnit" at bounding box center [227, 125] width 16 height 5
click at [262, 105] on div "orgUnit is parent ****** ​ of tenant" at bounding box center [231, 103] width 140 height 11
click at [227, 125] on span "orgUnit" at bounding box center [227, 125] width 16 height 5
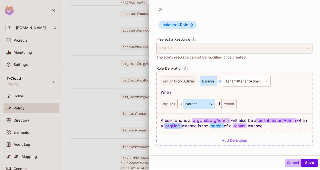
click at [285, 163] on button "Cancel" at bounding box center [293, 162] width 16 height 8
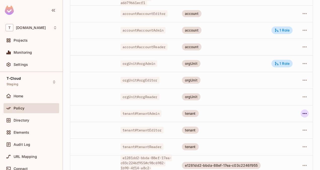
click at [303, 113] on icon "button" at bounding box center [305, 113] width 4 height 1
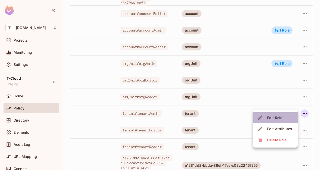
click at [286, 115] on li "Edit Role" at bounding box center [275, 117] width 45 height 11
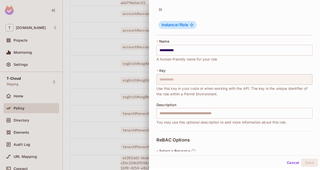
scroll to position [68, 0]
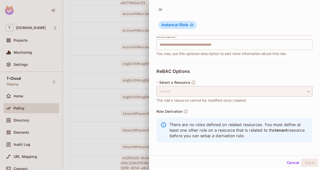
click at [292, 161] on button "Cancel" at bounding box center [293, 162] width 16 height 8
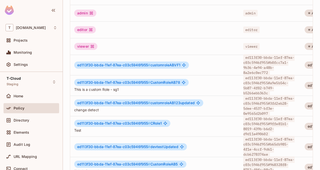
scroll to position [0, 0]
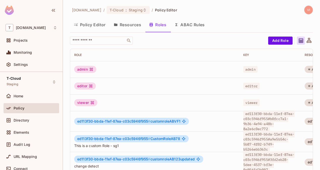
click at [125, 27] on button "Resources" at bounding box center [127, 24] width 35 height 13
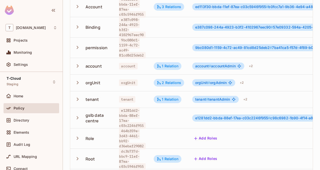
scroll to position [64, 0]
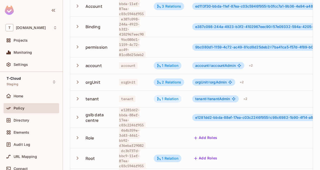
click at [169, 97] on div "1 Relation" at bounding box center [168, 98] width 22 height 5
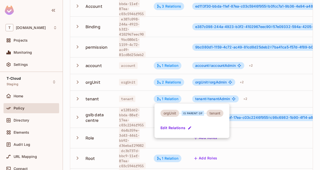
click at [215, 113] on div "tenant" at bounding box center [214, 112] width 17 height 7
click at [188, 127] on icon "button" at bounding box center [190, 127] width 4 height 4
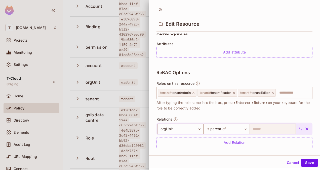
scroll to position [121, 0]
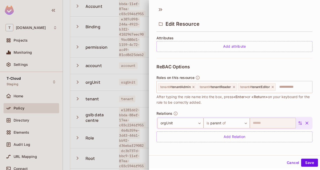
click at [298, 121] on icon at bounding box center [300, 122] width 5 height 5
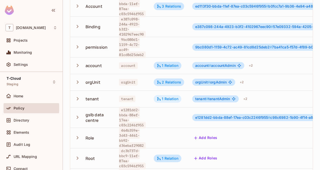
click at [170, 97] on div "1 Relation" at bounding box center [168, 98] width 22 height 5
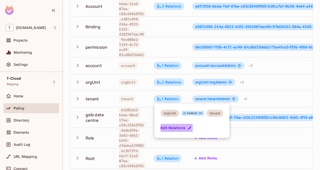
click at [190, 126] on icon "button" at bounding box center [190, 127] width 4 height 4
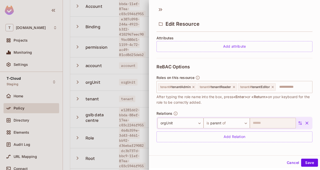
click at [298, 123] on icon at bounding box center [300, 123] width 4 height 4
click at [310, 161] on button "Save" at bounding box center [309, 162] width 17 height 8
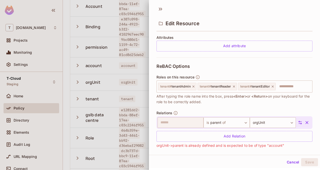
scroll to position [1, 0]
click at [290, 161] on button "Cancel" at bounding box center [293, 162] width 16 height 8
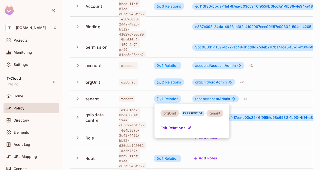
click at [194, 57] on div at bounding box center [160, 85] width 320 height 170
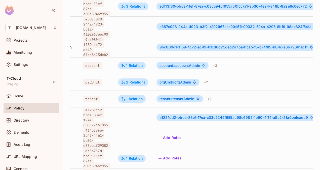
scroll to position [1, 119]
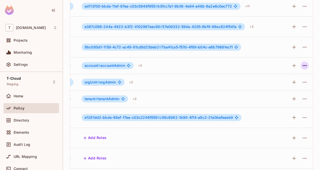
click at [302, 64] on icon "button" at bounding box center [305, 65] width 6 height 6
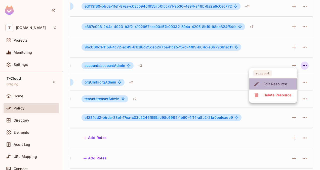
click at [286, 81] on span "Edit Resource" at bounding box center [275, 84] width 27 height 8
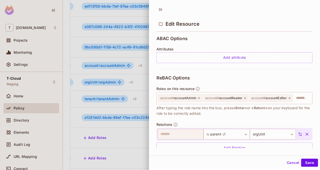
scroll to position [137, 0]
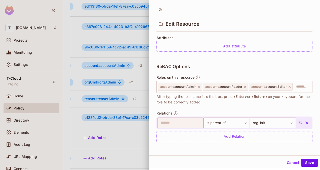
click at [298, 123] on icon at bounding box center [300, 123] width 4 height 4
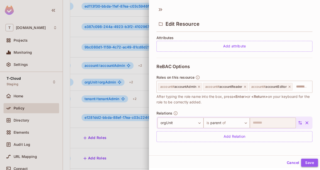
click at [309, 164] on button "Save" at bounding box center [309, 162] width 17 height 8
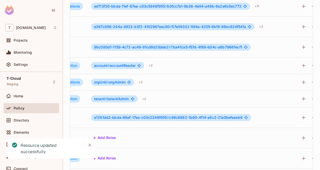
scroll to position [1, 119]
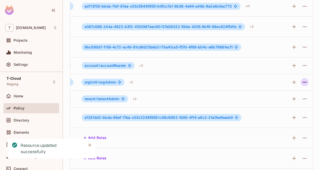
click at [302, 81] on icon "button" at bounding box center [305, 82] width 6 height 6
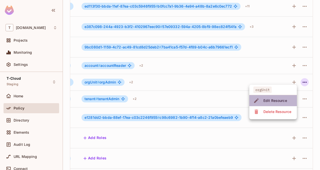
click at [287, 97] on span "Edit Resource" at bounding box center [275, 100] width 27 height 8
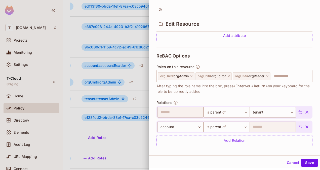
scroll to position [144, 0]
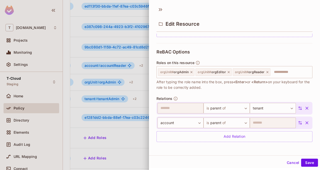
click at [305, 123] on icon "button" at bounding box center [306, 122] width 3 height 3
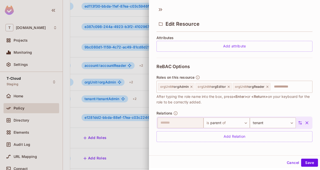
scroll to position [129, 0]
click at [298, 121] on icon at bounding box center [300, 123] width 4 height 4
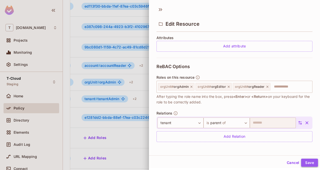
click at [306, 159] on button "Save" at bounding box center [309, 162] width 17 height 8
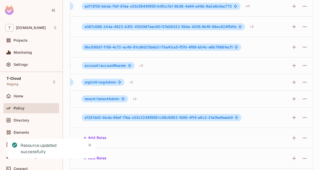
scroll to position [1, 0]
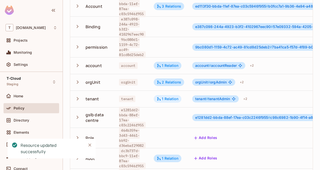
click at [173, 98] on div "1 Relation" at bounding box center [168, 98] width 22 height 5
click at [171, 97] on div "1 Relation" at bounding box center [168, 98] width 22 height 5
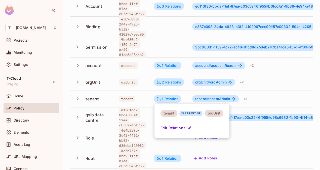
click at [169, 82] on div at bounding box center [160, 85] width 320 height 170
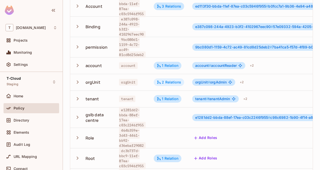
click at [168, 80] on div "2 Relations" at bounding box center [169, 82] width 24 height 5
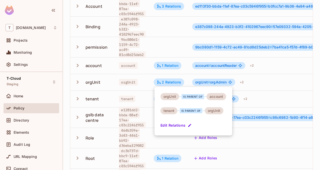
click at [174, 97] on div "orgUnit" at bounding box center [169, 96] width 19 height 7
click at [169, 64] on div at bounding box center [160, 85] width 320 height 170
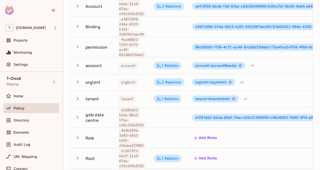
click at [169, 64] on div "1 Relation" at bounding box center [168, 65] width 22 height 5
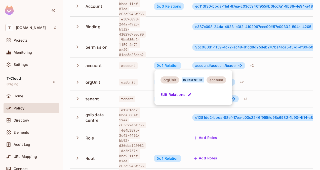
click at [169, 56] on div at bounding box center [160, 85] width 320 height 170
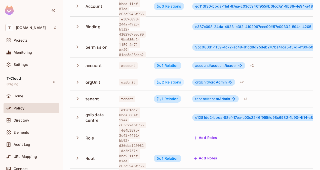
click at [170, 80] on div "2 Relations" at bounding box center [169, 82] width 24 height 5
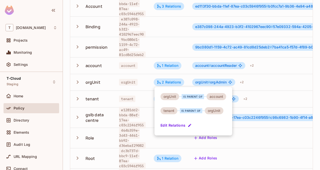
click at [165, 46] on div at bounding box center [160, 85] width 320 height 170
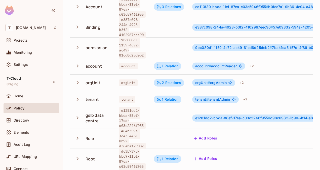
scroll to position [0, 0]
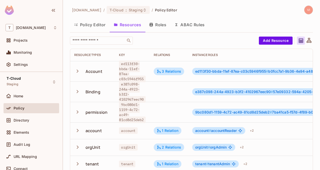
click at [158, 23] on button "Roles" at bounding box center [157, 24] width 25 height 13
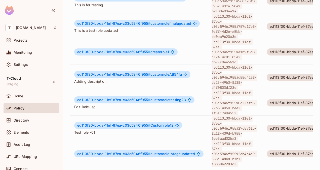
scroll to position [264, 0]
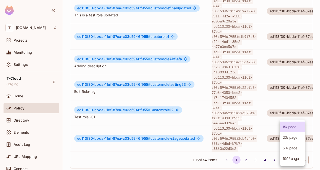
click at [288, 154] on body "T [DOMAIN_NAME] Projects Monitoring Settings T-Cloud Staging Home Policy Direct…" at bounding box center [160, 85] width 320 height 170
click at [290, 157] on li "100 / page" at bounding box center [292, 158] width 25 height 11
type input "***"
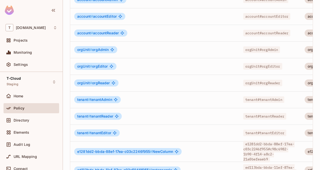
scroll to position [0, 131]
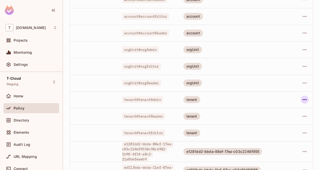
click at [302, 96] on icon "button" at bounding box center [305, 99] width 6 height 6
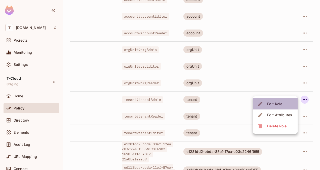
click at [286, 102] on li "Edit Role" at bounding box center [275, 103] width 45 height 11
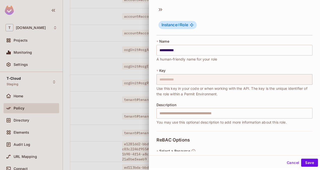
scroll to position [49, 0]
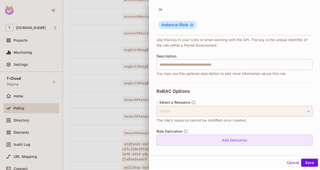
click at [236, 138] on div "Add Derivation" at bounding box center [234, 139] width 156 height 11
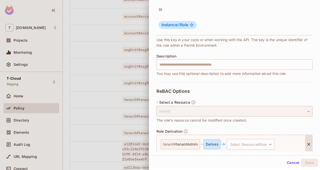
scroll to position [69, 0]
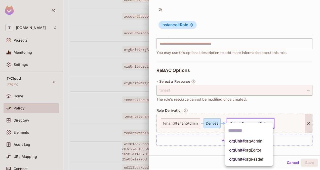
click at [256, 123] on body "T [DOMAIN_NAME] Projects Monitoring Settings T-Cloud Staging Home Policy Direct…" at bounding box center [160, 85] width 320 height 170
click at [257, 142] on span "orgAdmin" at bounding box center [254, 140] width 18 height 5
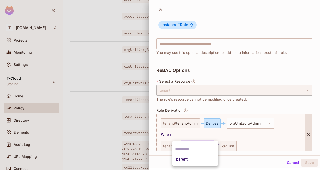
click at [204, 144] on body "T [DOMAIN_NAME] Projects Monitoring Settings T-Cloud Staging Home Policy Direct…" at bounding box center [160, 85] width 320 height 170
click at [197, 159] on li "parent" at bounding box center [195, 158] width 46 height 9
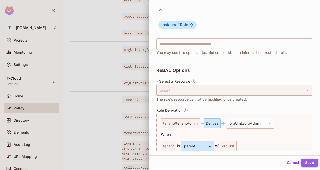
click at [313, 161] on button "Save" at bounding box center [309, 162] width 17 height 8
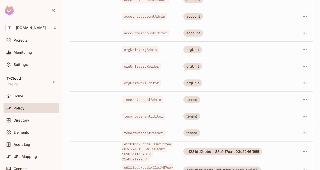
click at [185, 79] on div "orgUnit" at bounding box center [192, 82] width 19 height 7
copy div "orgUnit"
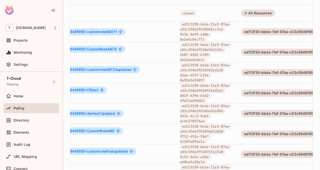
scroll to position [0, 0]
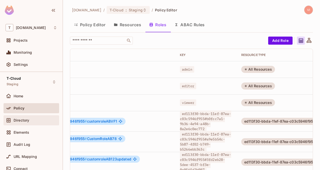
click at [28, 121] on span "Directory" at bounding box center [22, 120] width 16 height 4
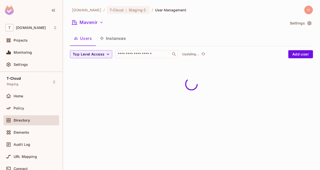
click at [120, 41] on button "Instances" at bounding box center [113, 38] width 34 height 13
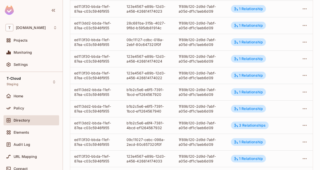
scroll to position [182, 0]
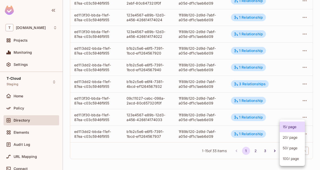
click at [287, 149] on body "T [DOMAIN_NAME] Projects Monitoring Settings T-Cloud Staging Home Policy Direct…" at bounding box center [160, 85] width 320 height 170
click at [289, 157] on li "100 / page" at bounding box center [292, 158] width 25 height 11
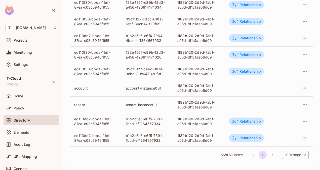
scroll to position [480, 0]
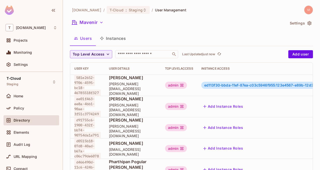
click at [113, 43] on button "Instances" at bounding box center [113, 38] width 34 height 13
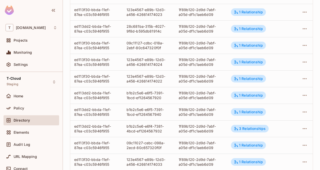
scroll to position [182, 0]
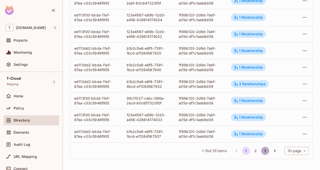
click at [262, 150] on button "3" at bounding box center [265, 150] width 8 height 8
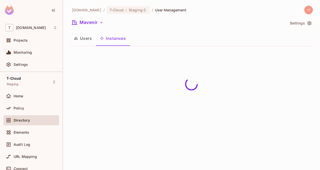
scroll to position [0, 0]
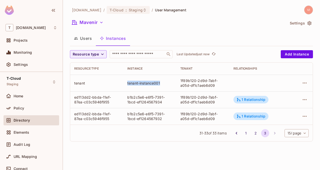
drag, startPoint x: 160, startPoint y: 82, endPoint x: 126, endPoint y: 82, distance: 33.7
click at [126, 82] on td "tenant-instance001" at bounding box center [149, 82] width 53 height 17
copy div "tenant-instance001"
click at [301, 53] on button "Add Instance" at bounding box center [297, 54] width 32 height 8
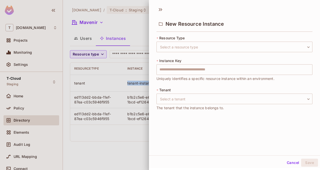
scroll to position [1, 0]
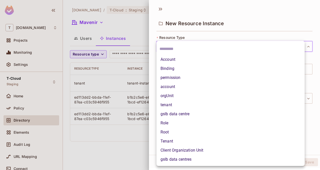
click at [196, 42] on body "T t-mobile.com Projects Monitoring Settings T-Cloud Staging Home Policy Directo…" at bounding box center [160, 85] width 320 height 170
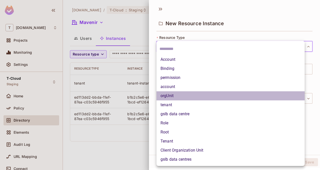
click at [178, 94] on li "orgUnit" at bounding box center [230, 95] width 148 height 9
type input "*******"
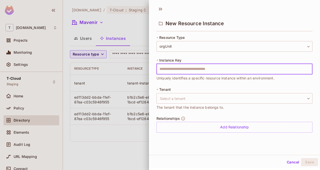
click at [173, 68] on input "text" at bounding box center [234, 69] width 156 height 11
type input "**********"
click at [197, 69] on input "**********" at bounding box center [234, 69] width 156 height 11
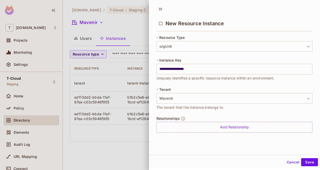
click at [283, 157] on div "Cancel Save" at bounding box center [234, 162] width 171 height 12
click at [285, 159] on button "Cancel" at bounding box center [293, 162] width 16 height 8
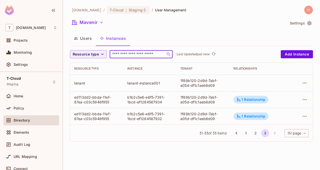
click at [138, 53] on input "text" at bounding box center [137, 54] width 53 height 5
paste input "**********"
type input "**********"
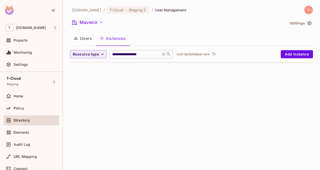
click at [163, 55] on icon at bounding box center [163, 54] width 5 height 5
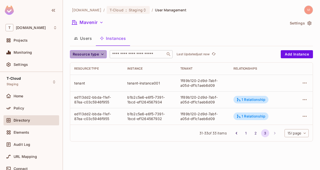
click at [101, 54] on icon "button" at bounding box center [102, 54] width 5 height 5
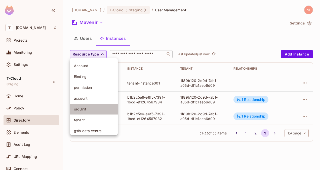
click at [88, 108] on span "orgUnit" at bounding box center [94, 108] width 40 height 5
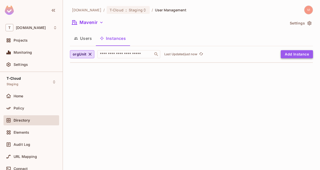
click at [302, 55] on button "Add Instance" at bounding box center [297, 54] width 32 height 8
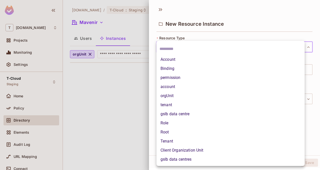
drag, startPoint x: 191, startPoint y: 47, endPoint x: 173, endPoint y: 96, distance: 52.5
click at [173, 96] on body "T t-mobile.com Projects Monitoring Settings T-Cloud Staging Home Policy Directo…" at bounding box center [160, 85] width 320 height 170
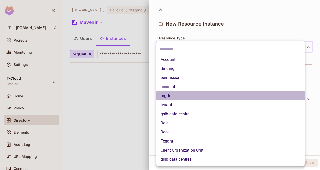
click at [173, 96] on li "orgUnit" at bounding box center [230, 95] width 148 height 9
type input "*******"
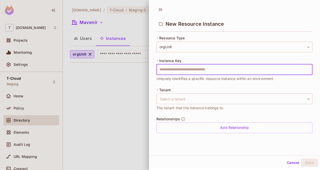
click at [173, 68] on input "text" at bounding box center [234, 69] width 156 height 11
paste input "**********"
type input "**********"
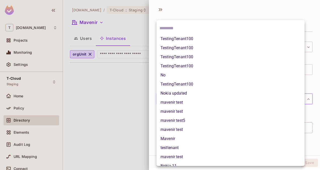
click at [176, 102] on body "**********" at bounding box center [160, 85] width 320 height 170
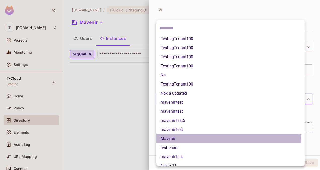
click at [172, 135] on li "Mavenir" at bounding box center [230, 138] width 148 height 9
type input "**********"
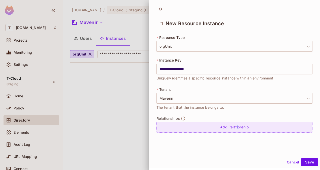
drag, startPoint x: 233, startPoint y: 133, endPoint x: 233, endPoint y: 130, distance: 3.0
click at [233, 130] on div "**********" at bounding box center [234, 86] width 156 height 103
click at [233, 130] on div "Add Relationship" at bounding box center [234, 126] width 156 height 11
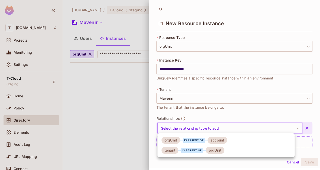
click at [239, 125] on body "**********" at bounding box center [160, 85] width 320 height 170
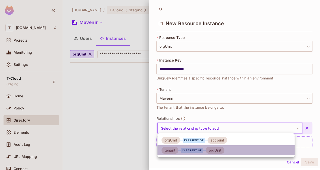
click at [210, 148] on div "orgUnit" at bounding box center [215, 149] width 19 height 7
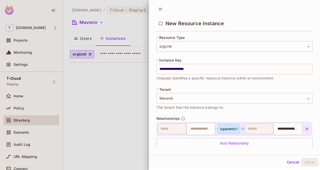
scroll to position [7, 0]
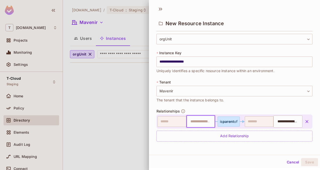
click at [195, 120] on input "text" at bounding box center [200, 121] width 26 height 10
type input "**********"
click at [200, 134] on li "tenant-instance001" at bounding box center [197, 136] width 26 height 15
click at [305, 159] on button "Save" at bounding box center [309, 162] width 17 height 8
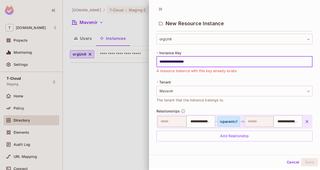
click at [198, 65] on input "**********" at bounding box center [234, 61] width 156 height 11
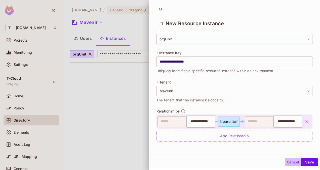
click at [289, 160] on button "Cancel" at bounding box center [293, 162] width 16 height 8
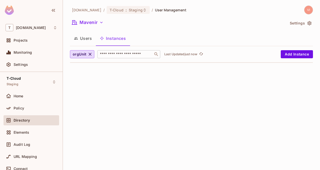
click at [130, 57] on div "​" at bounding box center [128, 54] width 63 height 8
paste input "**********"
type input "**********"
click at [90, 54] on icon "button" at bounding box center [90, 54] width 5 height 5
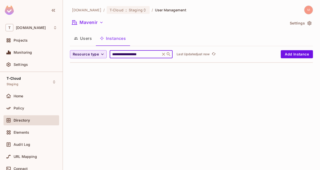
click at [154, 54] on input "**********" at bounding box center [135, 54] width 48 height 5
click at [168, 54] on icon at bounding box center [168, 54] width 5 height 5
click at [145, 56] on input "**********" at bounding box center [135, 54] width 48 height 5
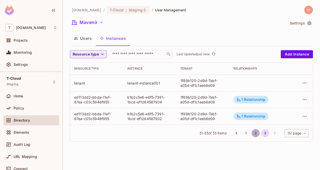
click at [254, 134] on button "2" at bounding box center [255, 133] width 8 height 8
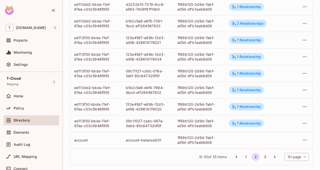
scroll to position [182, 0]
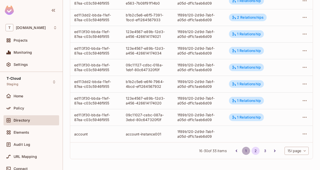
click at [242, 150] on button "1" at bounding box center [246, 150] width 8 height 8
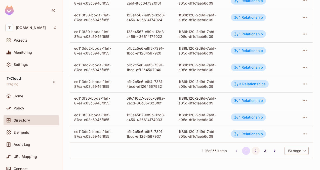
click at [253, 149] on button "2" at bounding box center [255, 150] width 8 height 8
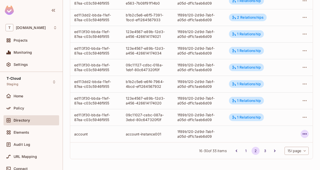
click at [302, 135] on icon "button" at bounding box center [305, 134] width 6 height 6
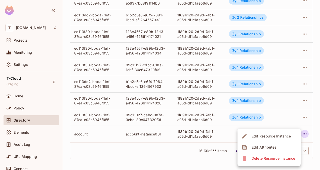
click at [271, 136] on div "Edit Resource Instance" at bounding box center [270, 135] width 39 height 5
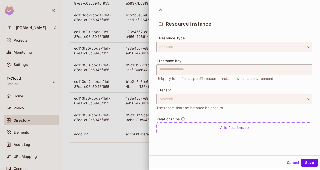
scroll to position [1, 0]
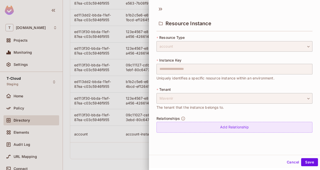
click at [236, 129] on div "Add Relationship" at bounding box center [234, 126] width 156 height 11
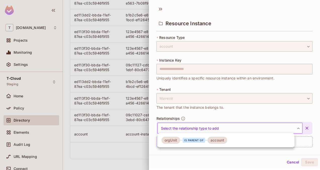
click at [223, 129] on body "T t-mobile.com Projects Monitoring Settings T-Cloud Staging Home Policy Directo…" at bounding box center [160, 85] width 320 height 170
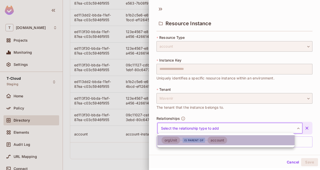
click at [208, 138] on div "account" at bounding box center [217, 139] width 20 height 7
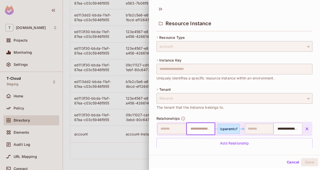
click at [197, 127] on input "text" at bounding box center [200, 128] width 26 height 10
click at [290, 160] on button "Cancel" at bounding box center [293, 162] width 16 height 8
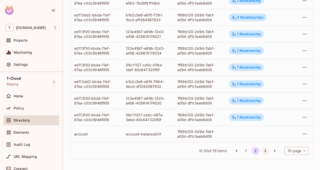
click at [261, 150] on button "3" at bounding box center [265, 150] width 8 height 8
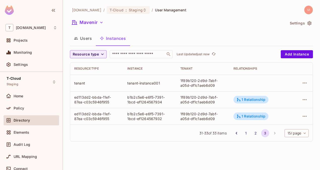
scroll to position [0, 0]
click at [255, 131] on button "2" at bounding box center [255, 133] width 8 height 8
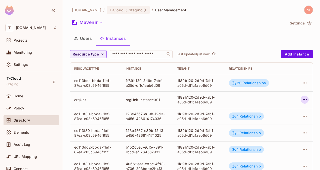
click at [302, 100] on icon "button" at bounding box center [305, 99] width 6 height 6
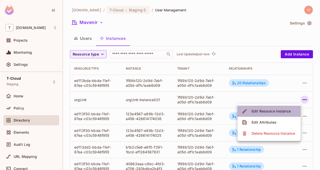
click at [288, 110] on div "Edit Resource Instance" at bounding box center [270, 110] width 39 height 5
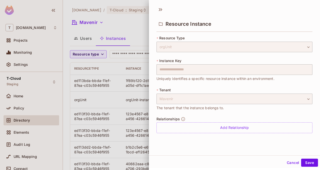
scroll to position [1, 0]
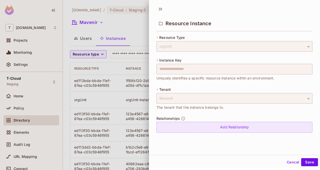
click at [241, 128] on div "Add Relationship" at bounding box center [234, 126] width 156 height 11
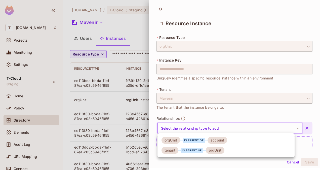
click at [221, 127] on body "T t-mobile.com Projects Monitoring Settings T-Cloud Staging Home Policy Directo…" at bounding box center [160, 85] width 320 height 170
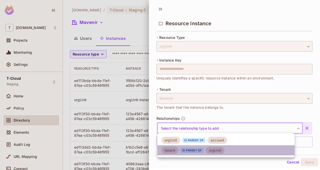
click at [202, 149] on div "is parent of" at bounding box center [192, 149] width 22 height 5
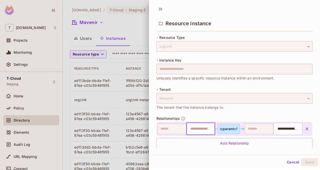
click at [195, 125] on input "text" at bounding box center [200, 128] width 26 height 10
type input "**********"
click at [203, 139] on li "tenant-instance001" at bounding box center [197, 143] width 26 height 15
click at [303, 158] on button "Save" at bounding box center [309, 162] width 17 height 8
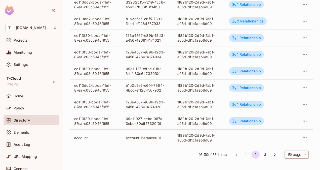
scroll to position [182, 0]
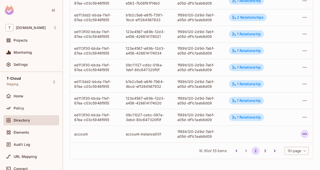
click at [304, 135] on button "button" at bounding box center [305, 134] width 8 height 8
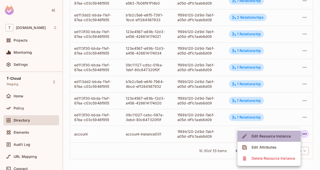
click at [276, 133] on span "Edit Resource Instance" at bounding box center [271, 136] width 42 height 8
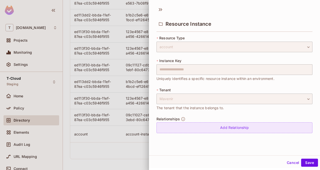
click at [219, 125] on div "Add Relationship" at bounding box center [234, 127] width 156 height 11
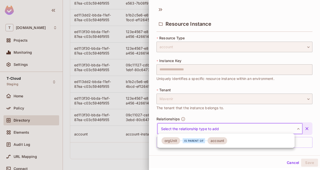
drag, startPoint x: 201, startPoint y: 129, endPoint x: 200, endPoint y: 140, distance: 11.3
click at [200, 140] on body "T t-mobile.com Projects Monitoring Settings T-Cloud Staging Home Policy Directo…" at bounding box center [160, 85] width 320 height 170
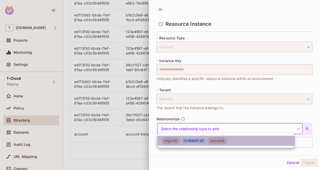
click at [200, 140] on div "is parent of" at bounding box center [194, 140] width 22 height 5
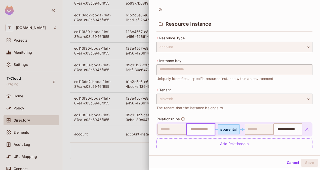
click at [195, 131] on input "text" at bounding box center [200, 129] width 26 height 10
type input "**********"
click at [201, 144] on li "orgUnit-instance001" at bounding box center [197, 144] width 26 height 15
click at [302, 160] on button "Save" at bounding box center [309, 162] width 17 height 8
